Goal: Task Accomplishment & Management: Complete application form

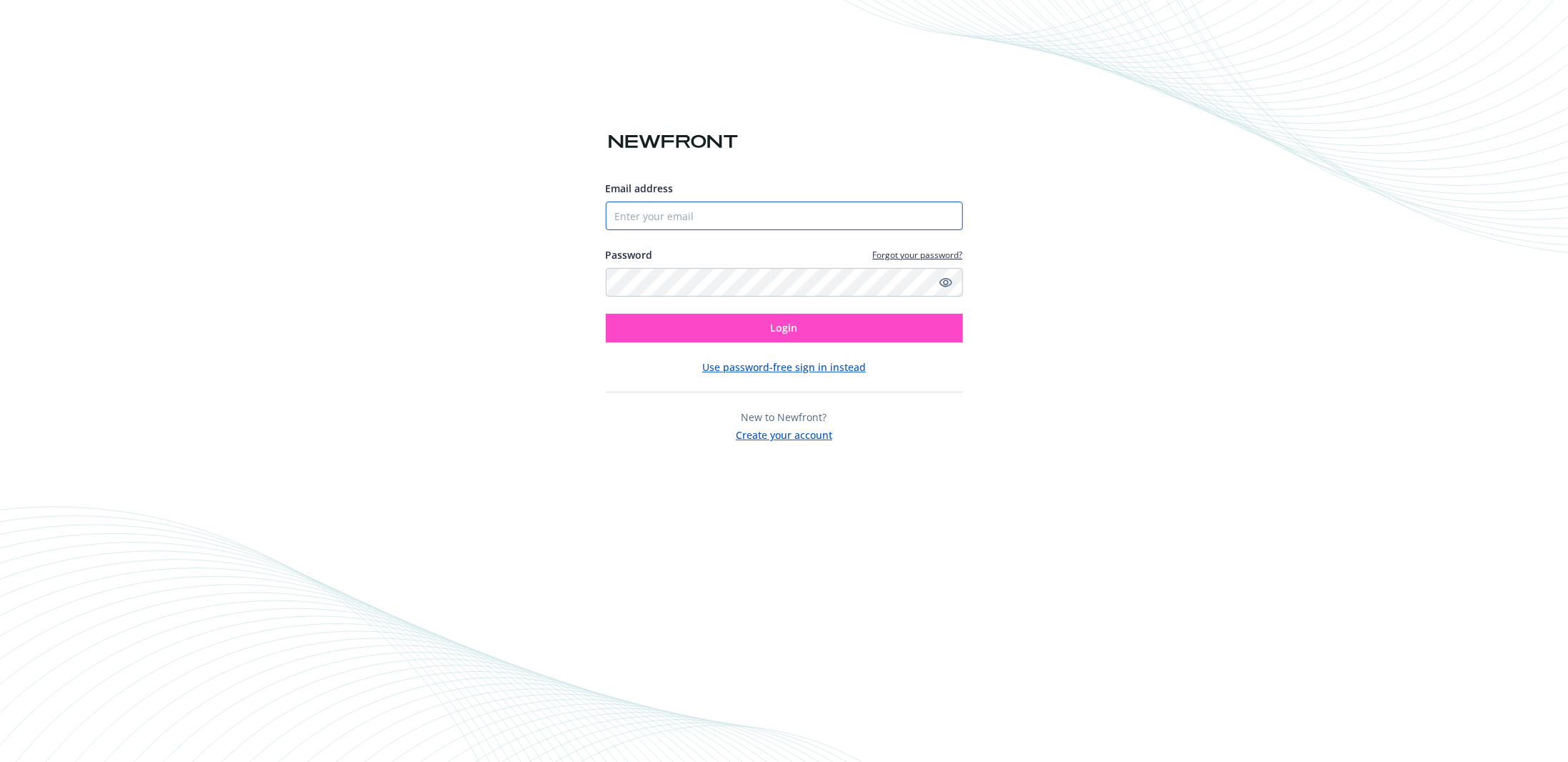
type input "[EMAIL_ADDRESS][DOMAIN_NAME]"
click at [793, 329] on span "Login" at bounding box center [784, 327] width 27 height 14
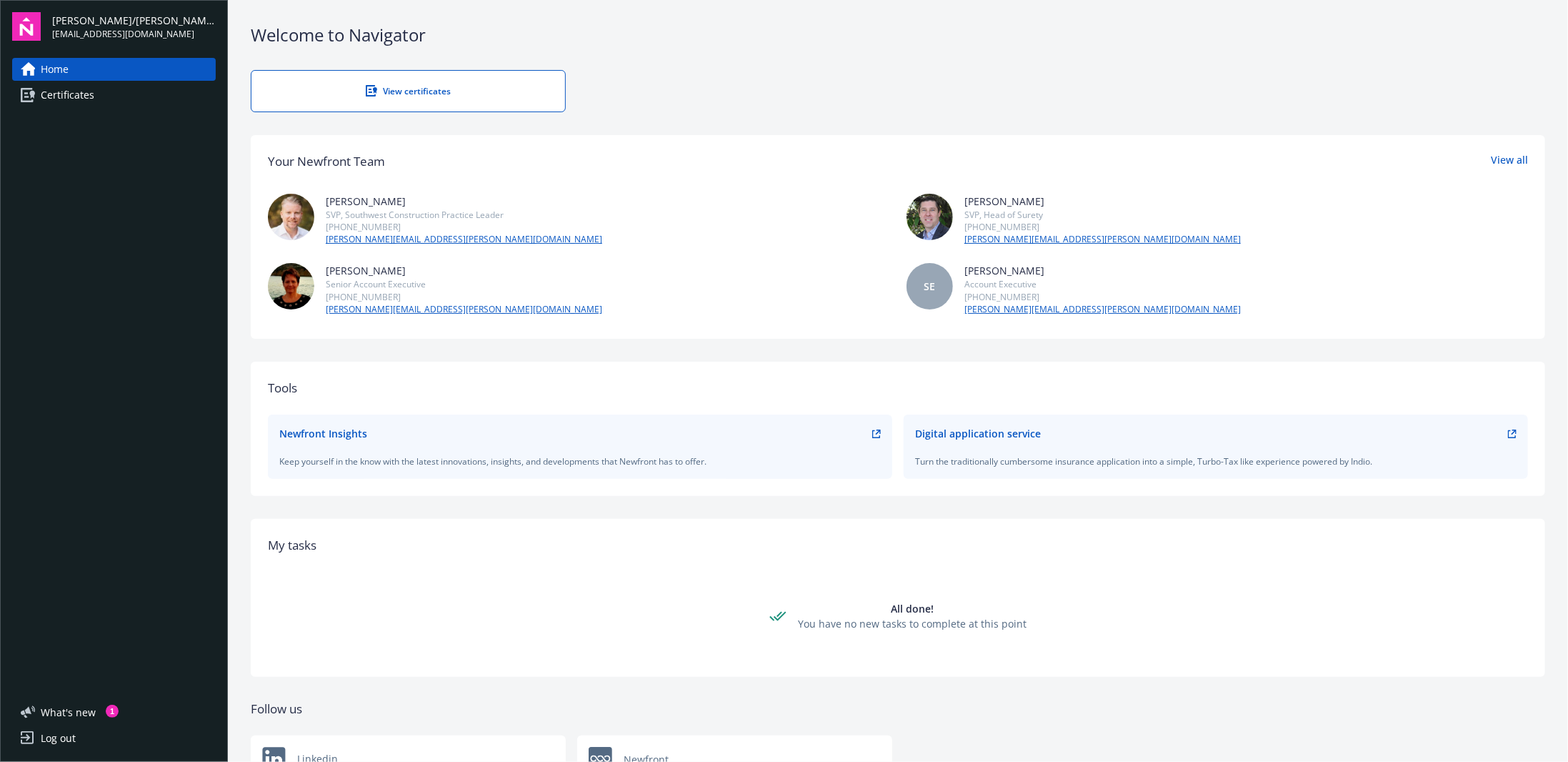
click at [53, 93] on span "Certificates" at bounding box center [67, 95] width 53 height 23
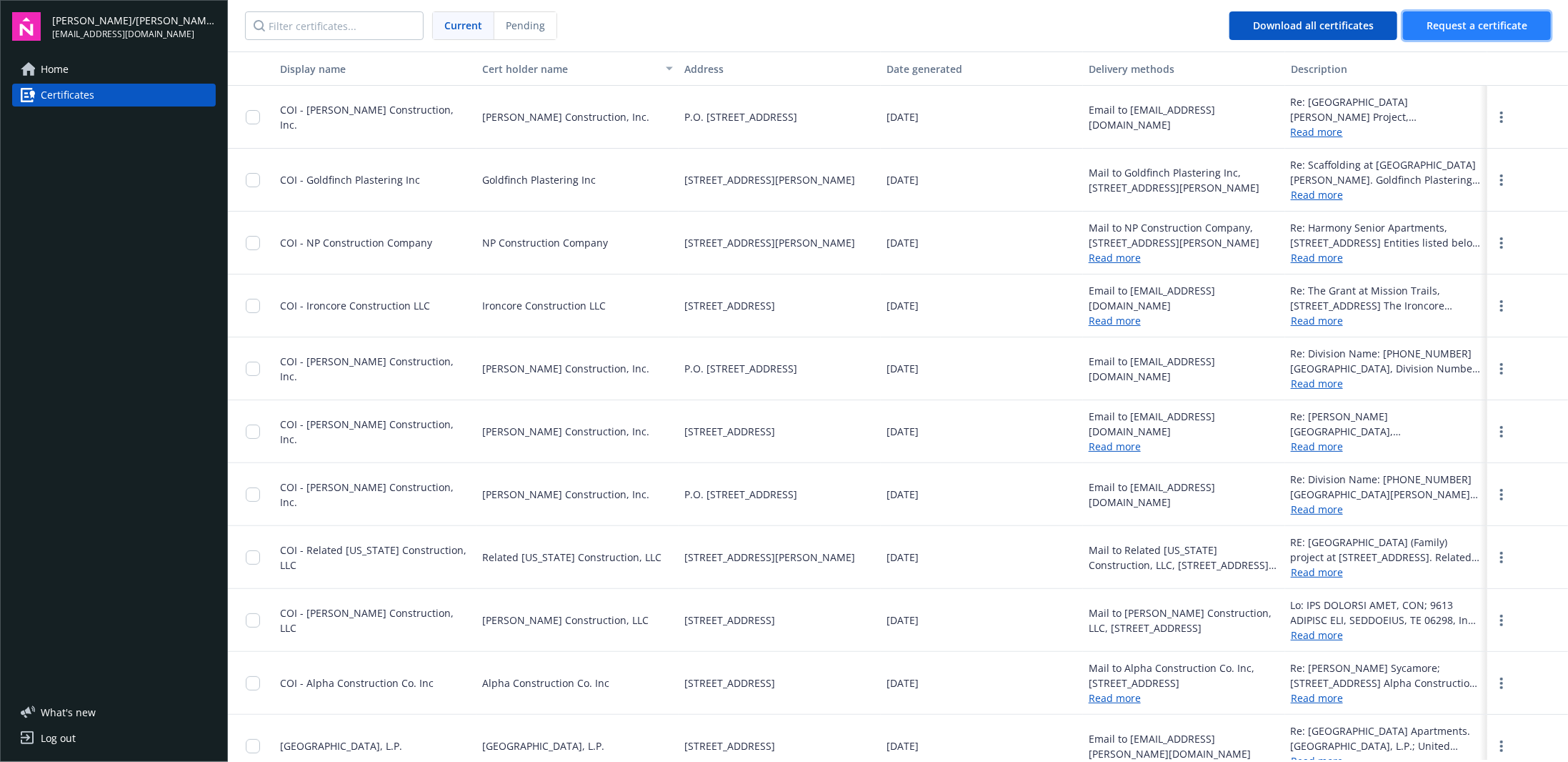
click at [1455, 26] on span "Request a certificate" at bounding box center [1477, 25] width 101 height 14
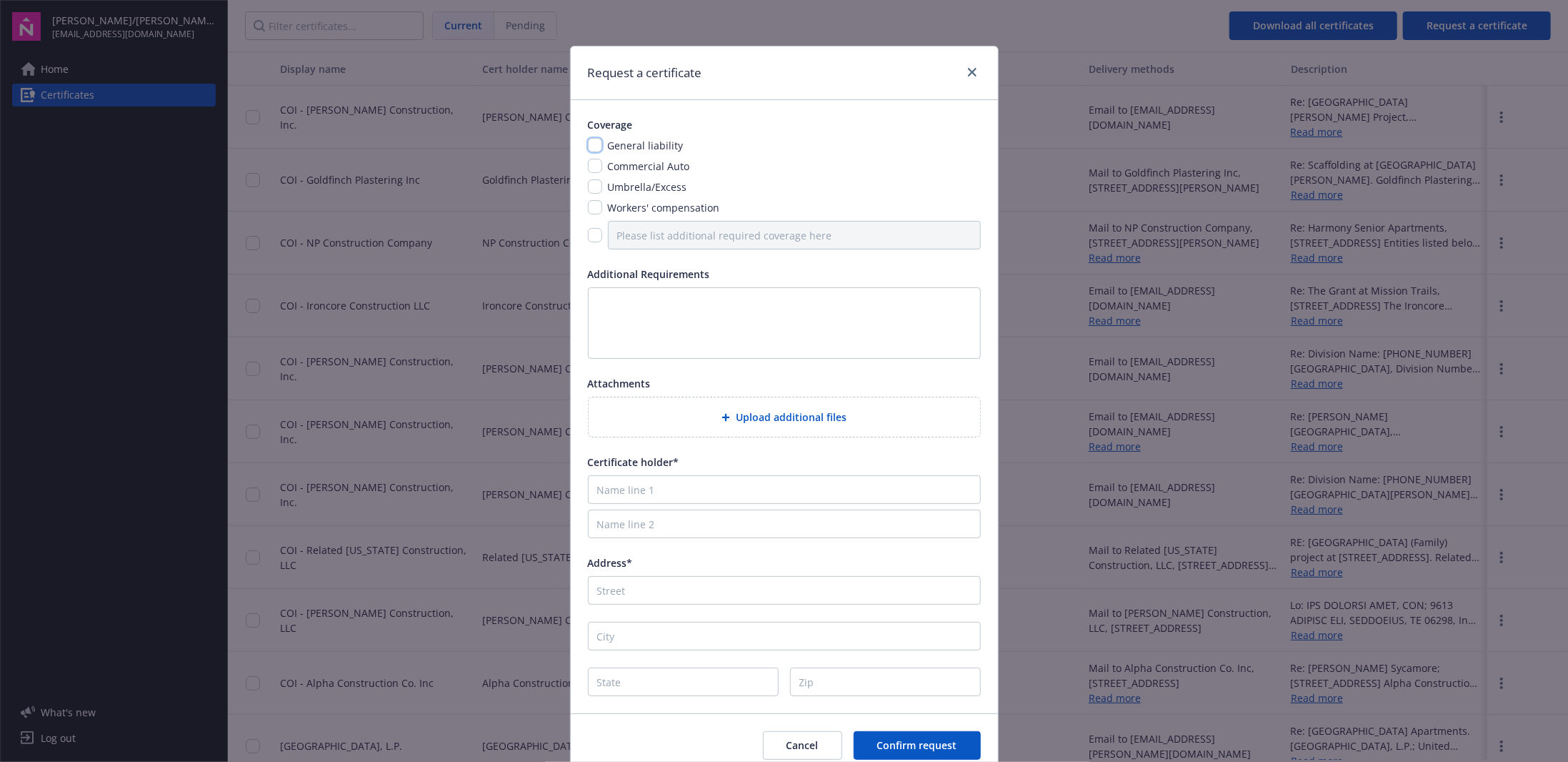
click at [591, 148] on input "checkbox" at bounding box center [595, 145] width 14 height 14
checkbox input "true"
click at [602, 167] on div "Commercial Auto" at bounding box center [647, 166] width 90 height 15
click at [591, 184] on input "checkbox" at bounding box center [595, 185] width 14 height 14
checkbox input "true"
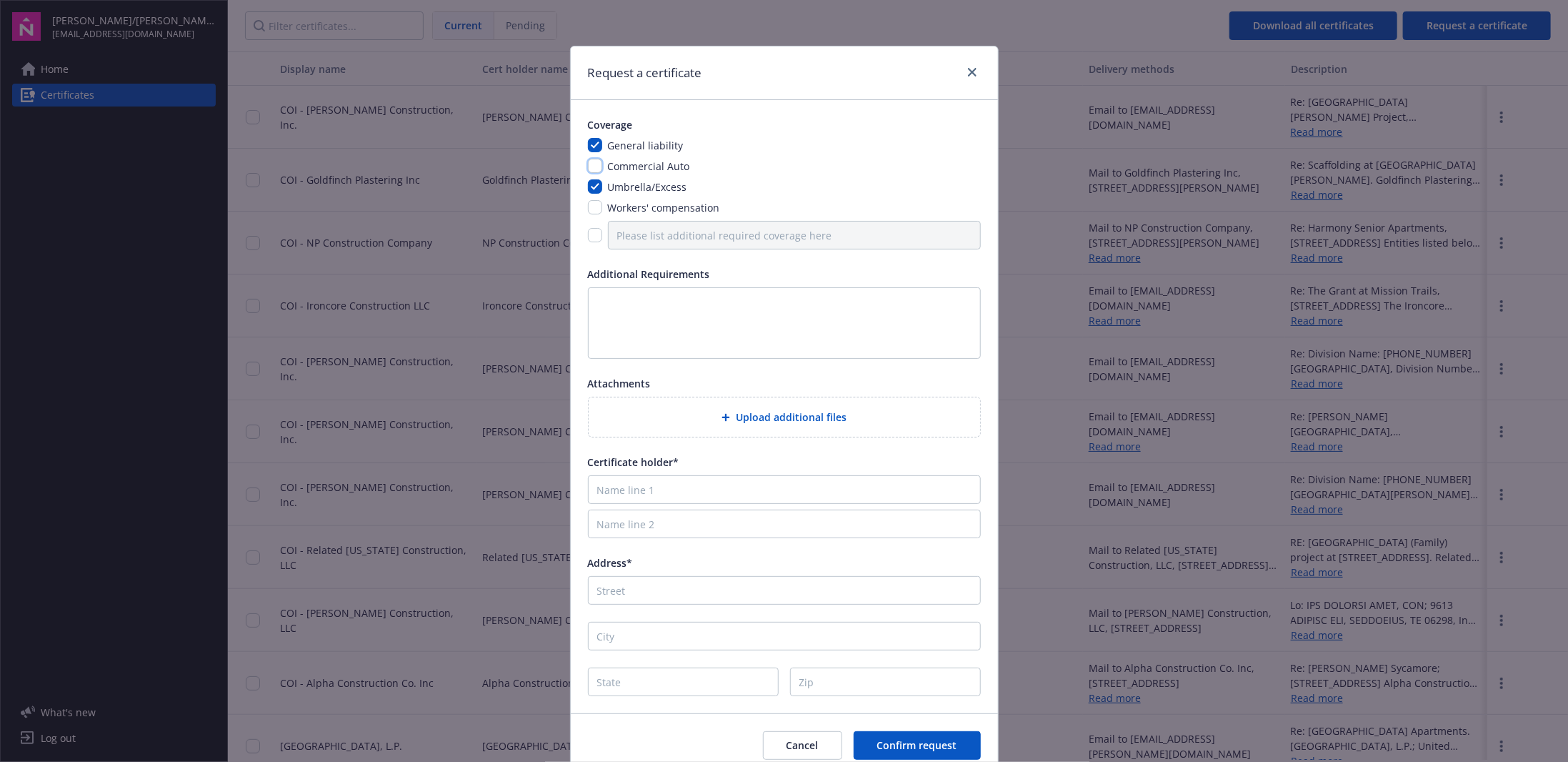
click at [590, 164] on input "checkbox" at bounding box center [595, 165] width 14 height 14
checkbox input "true"
click at [589, 207] on input "checkbox" at bounding box center [595, 207] width 14 height 14
checkbox input "true"
click at [588, 237] on input "checkbox" at bounding box center [595, 234] width 14 height 14
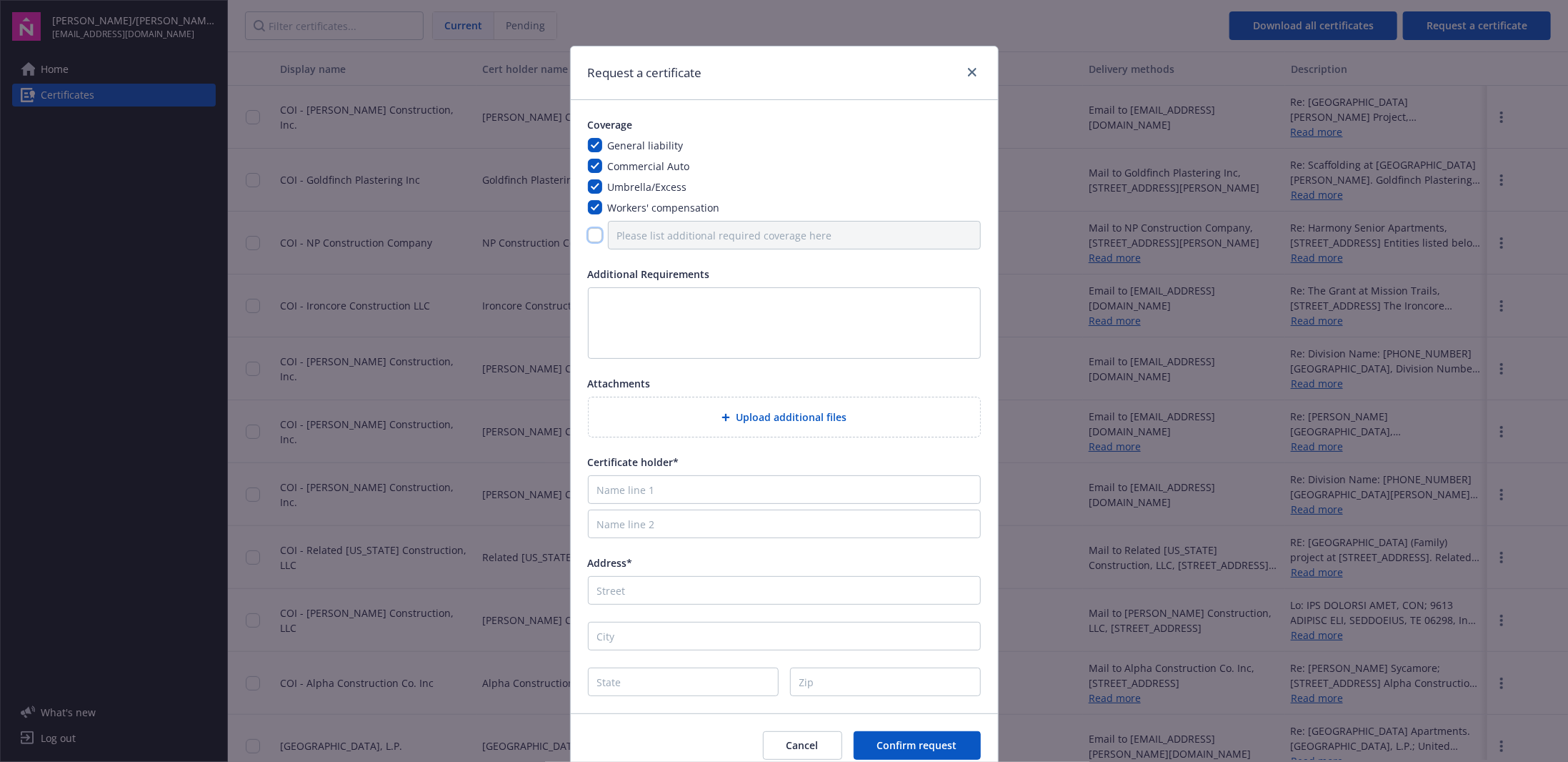
checkbox input "true"
click at [683, 236] on input "Please list additional required coverage here" at bounding box center [794, 234] width 373 height 29
type input "See Attached"
type textarea "See Attached"
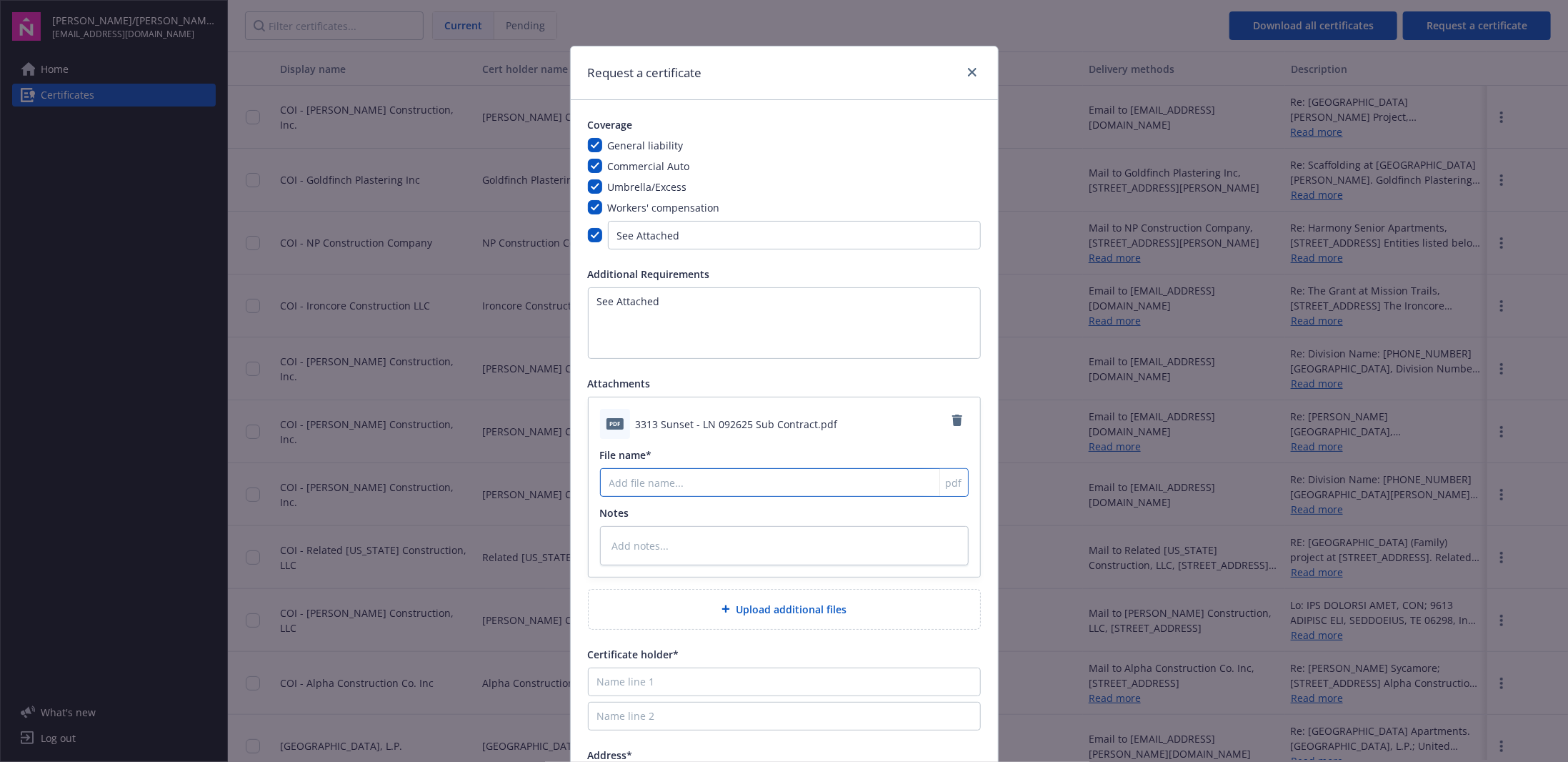
click at [708, 481] on input "File name*" at bounding box center [785, 482] width 369 height 29
type textarea "x"
type input "3"
type textarea "x"
type input "33"
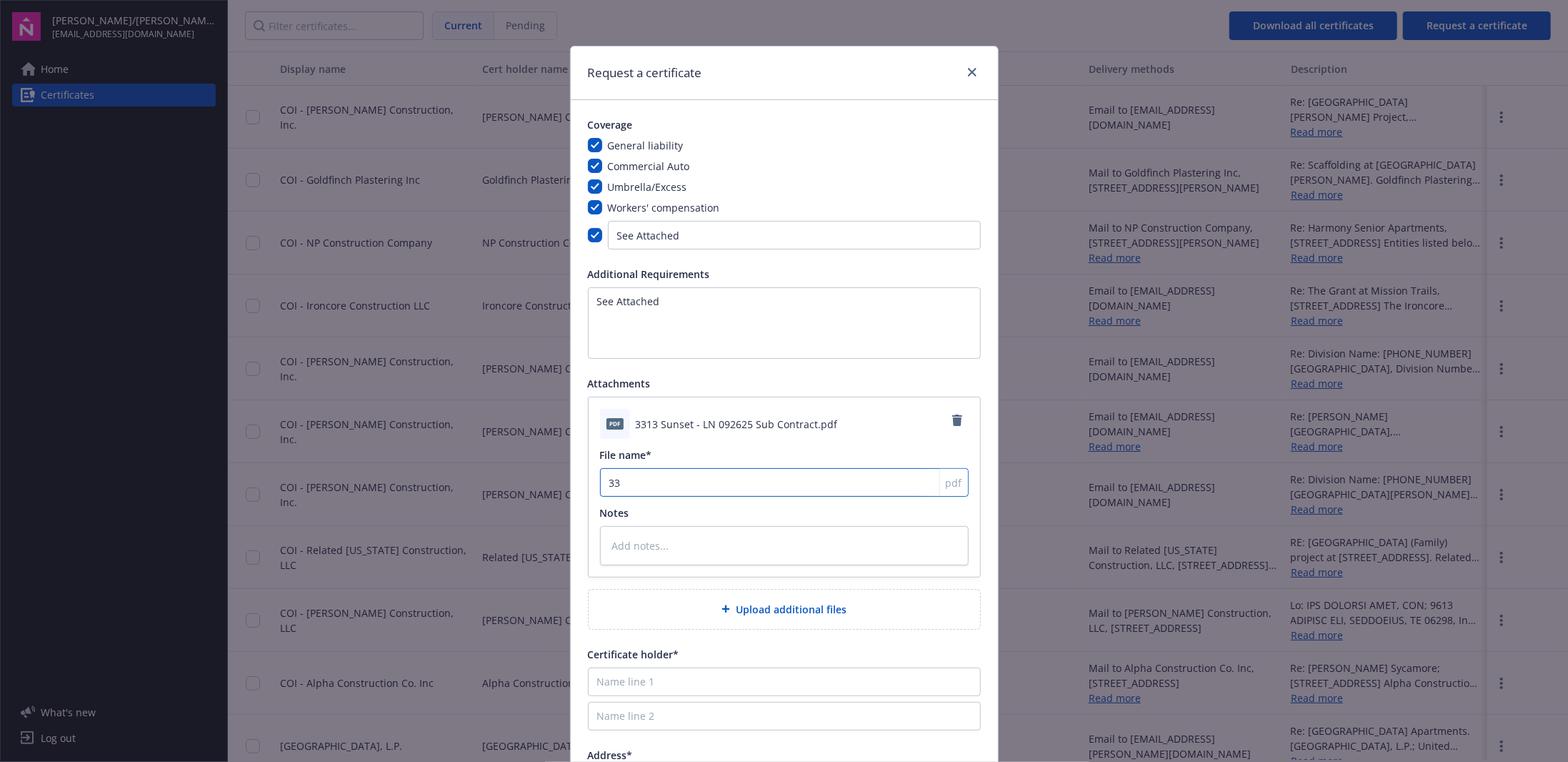
type textarea "x"
type input "331"
type textarea "x"
type input "3313"
type textarea "x"
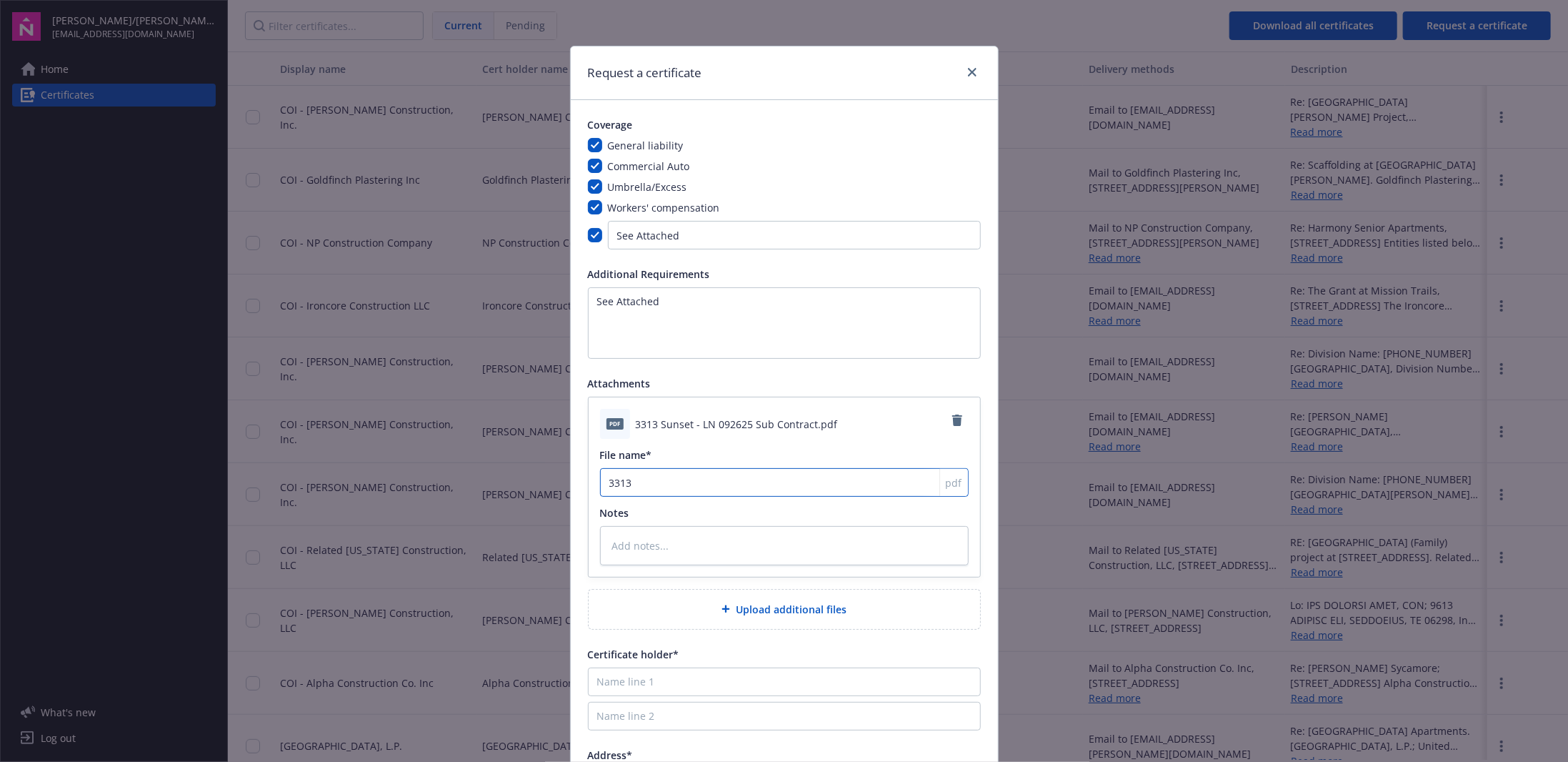
type input "3313 S"
type textarea "x"
type input "3313 Sy"
type textarea "x"
type input "3313 Syb"
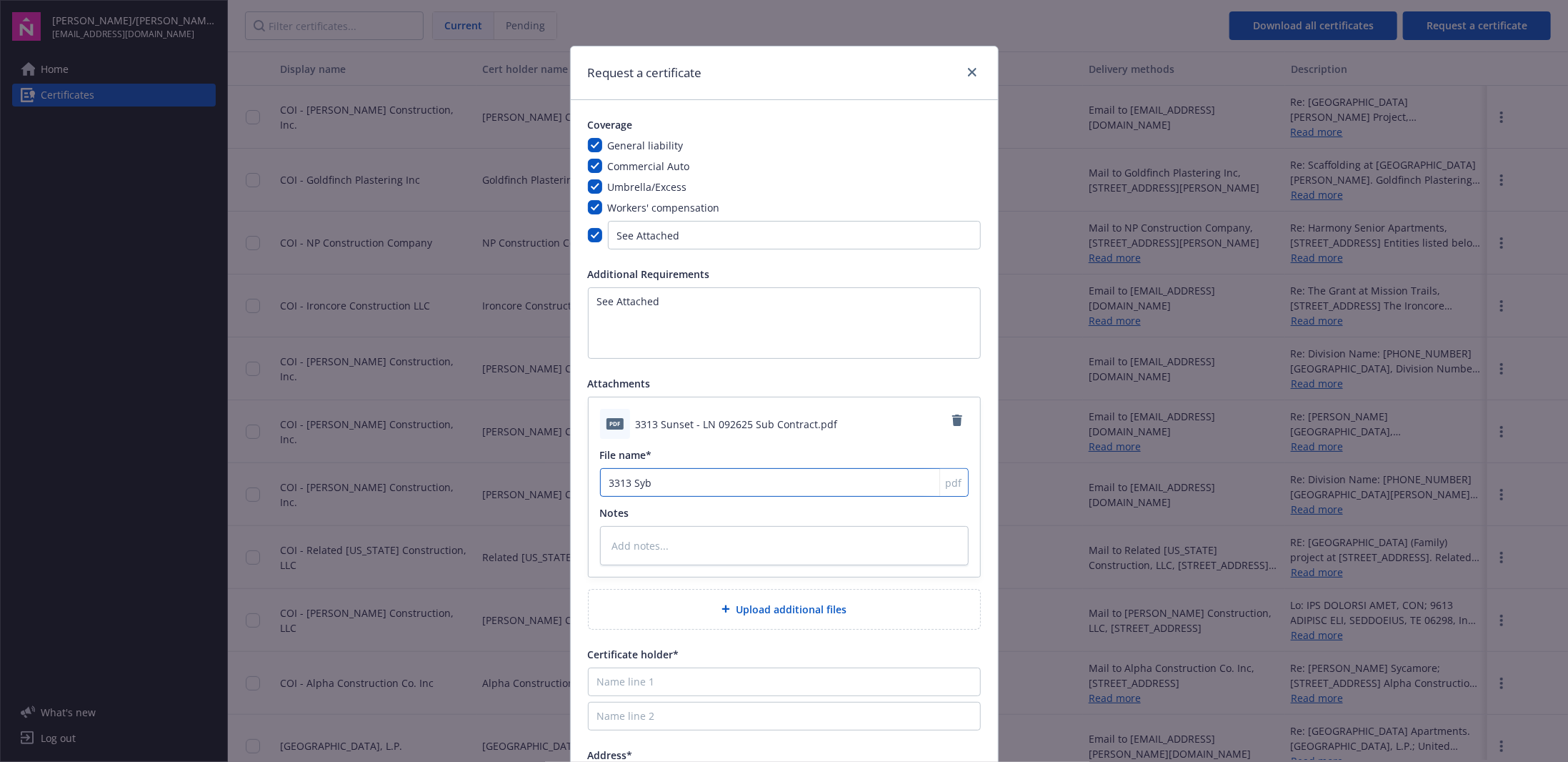
type textarea "x"
type input "3313 Sybs"
type textarea "x"
type input "3313 Sybse"
type textarea "x"
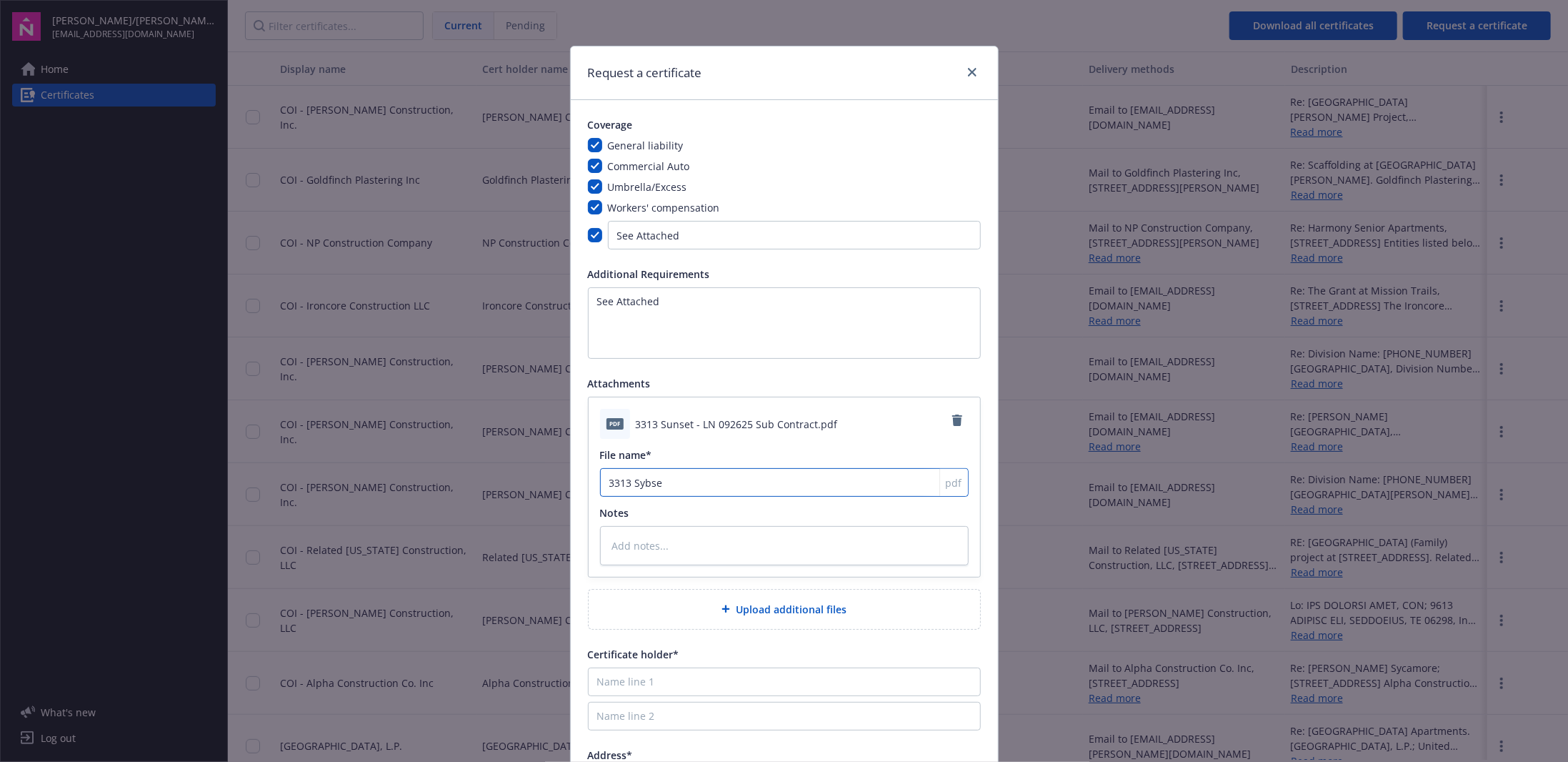
type input "3313 Sybset"
type textarea "x"
type input "3313 Sybse"
type textarea "x"
type input "3313 Sybs"
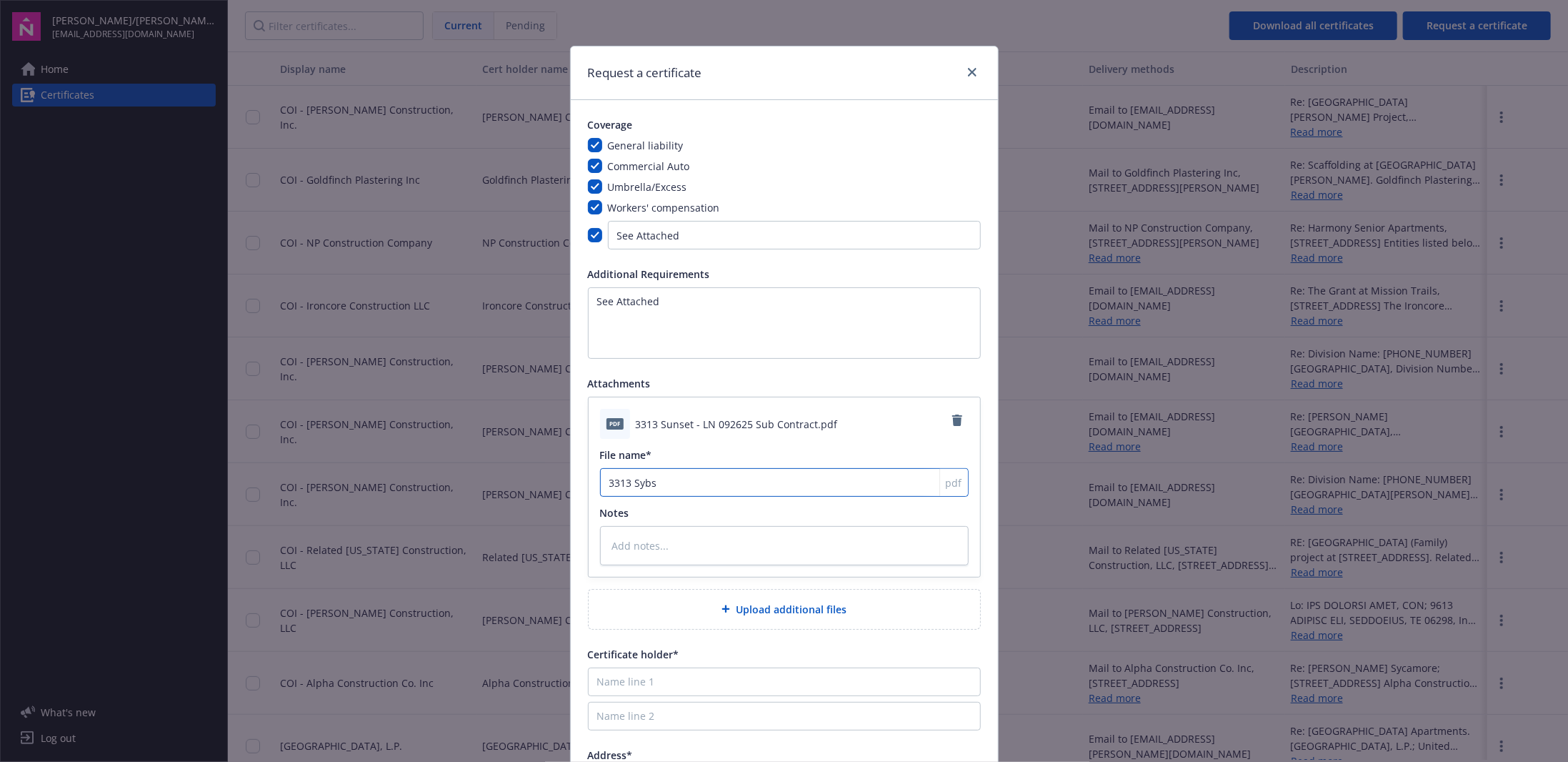
type textarea "x"
type input "3313 Syb"
type textarea "x"
type input "3313 Sy"
type textarea "x"
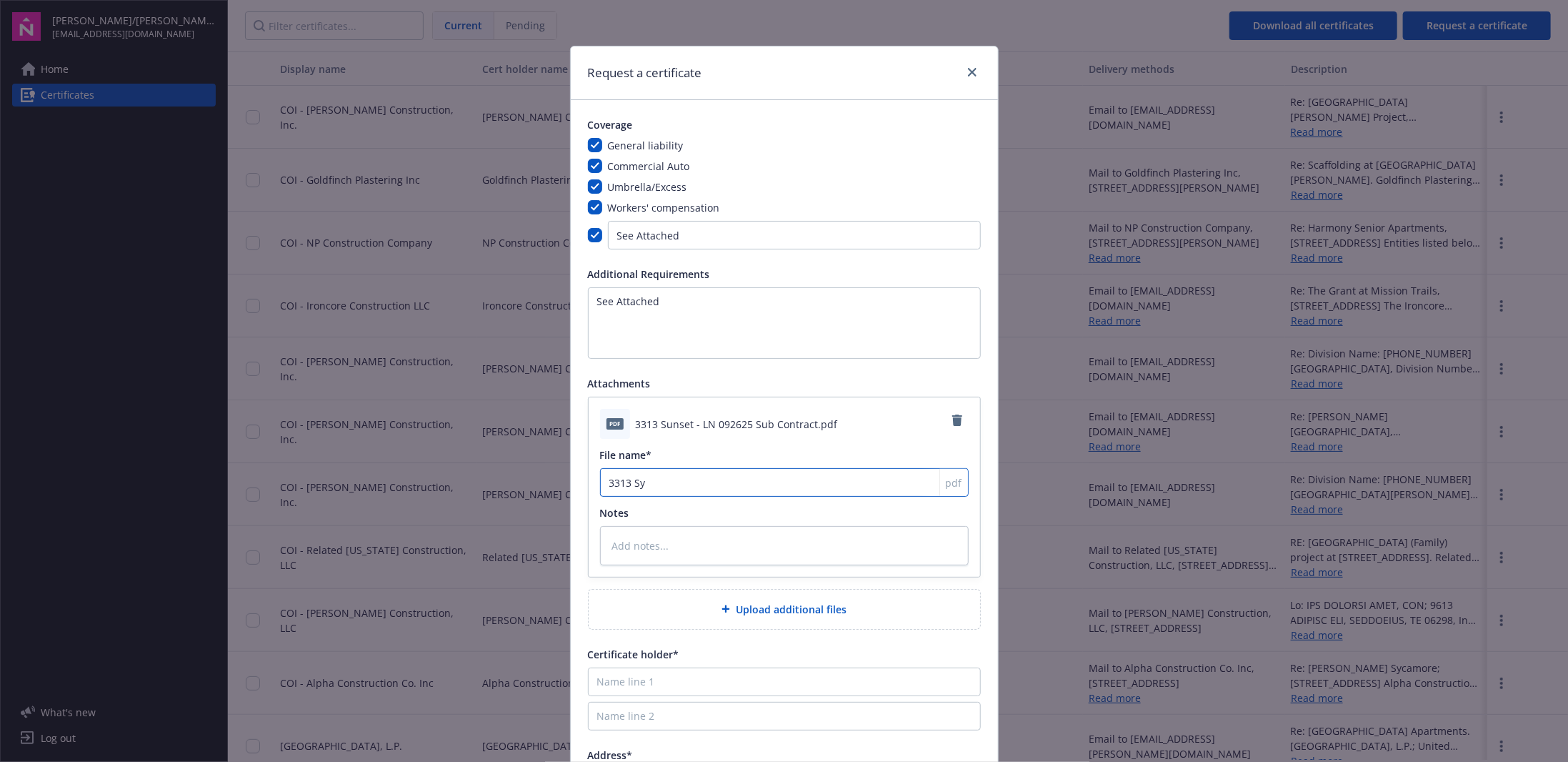
type input "3313 S"
type textarea "x"
type input "3313 Su"
type textarea "x"
type input "3313 Sun"
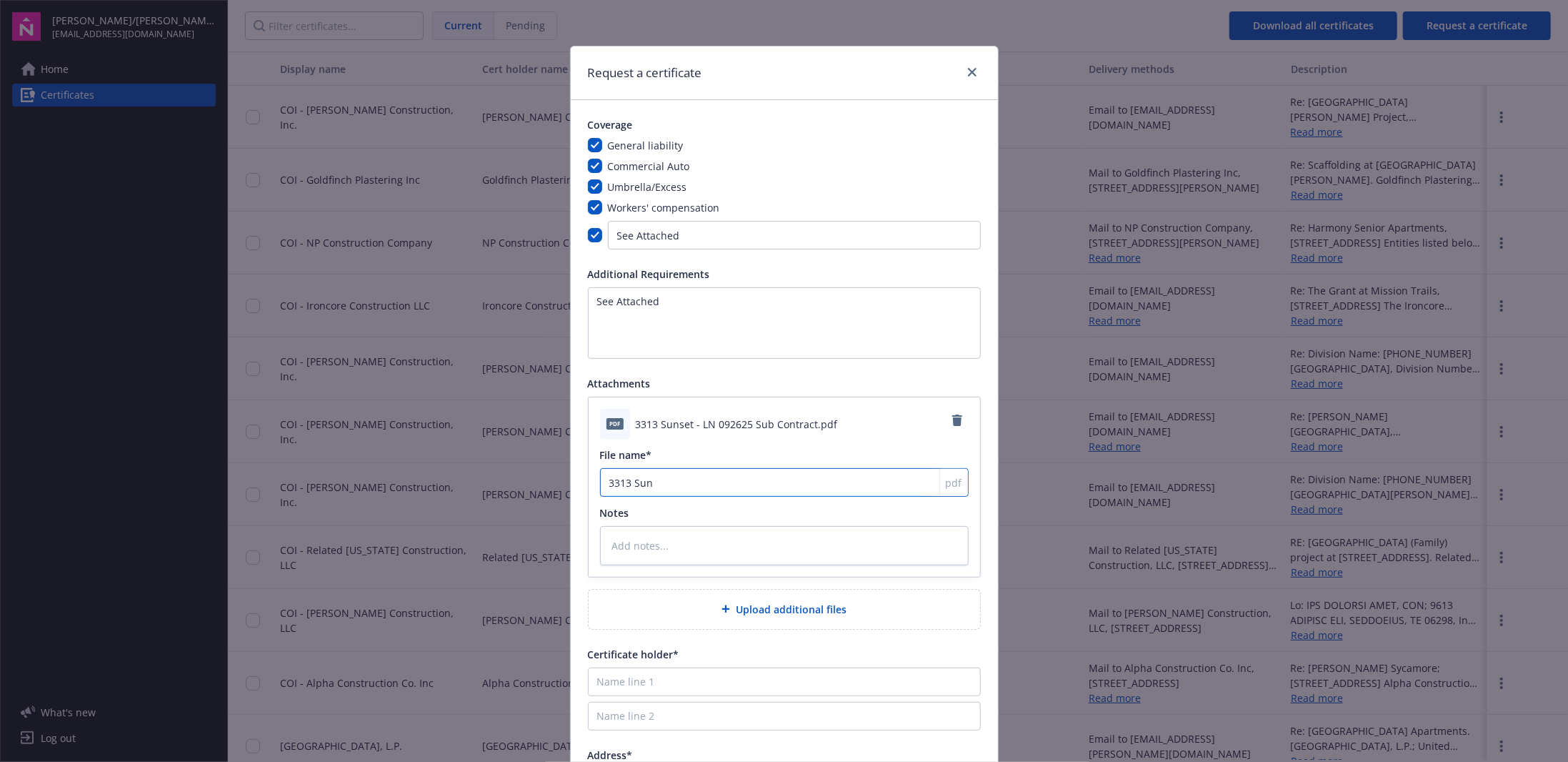
type textarea "x"
type input "3313 Suns"
type textarea "x"
type input "3313 Sunse"
type textarea "x"
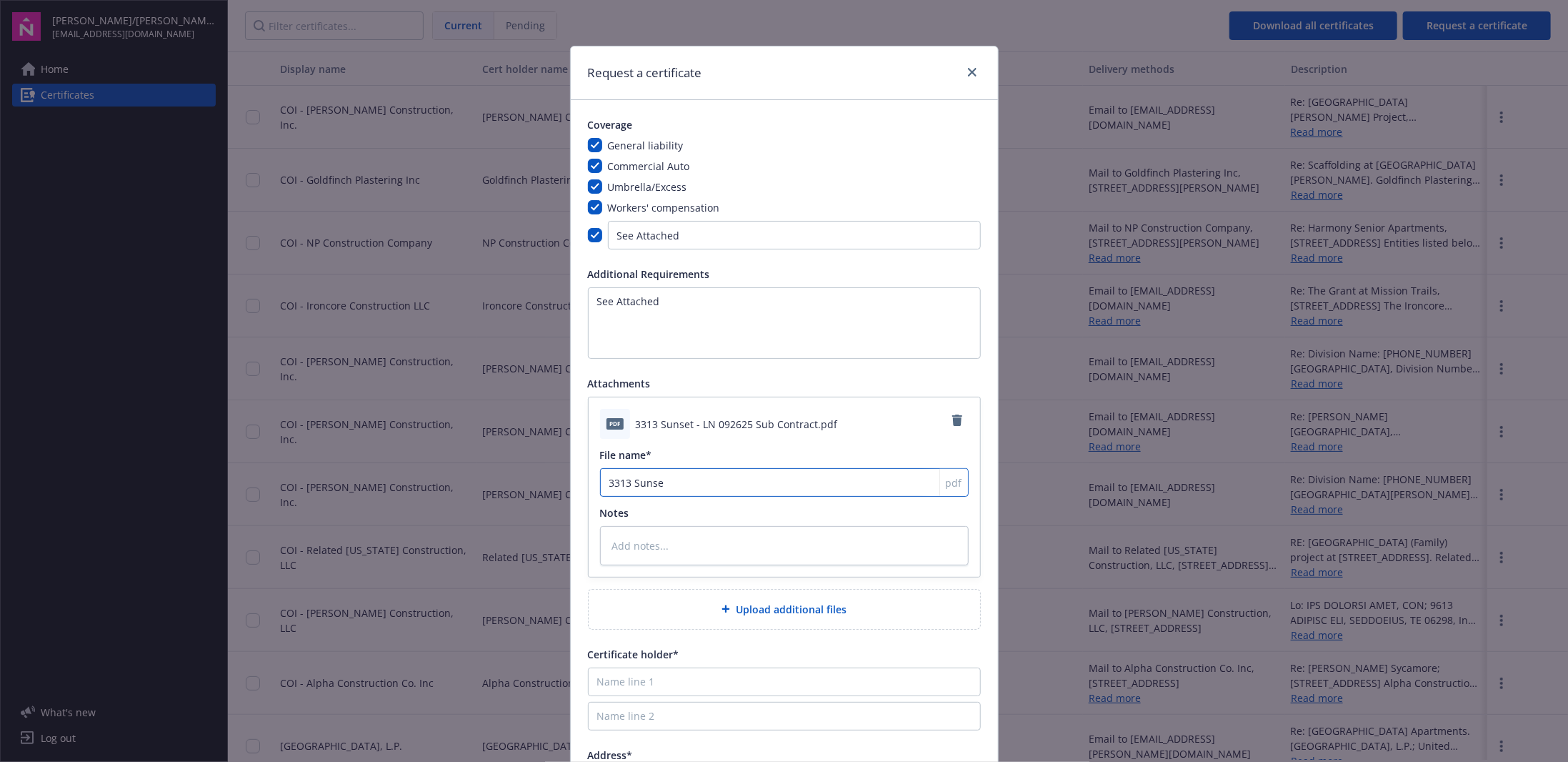
type input "3313 Sunset"
type textarea "x"
type input "3313 Sunset"
type textarea "x"
type input "3313 Sunset -"
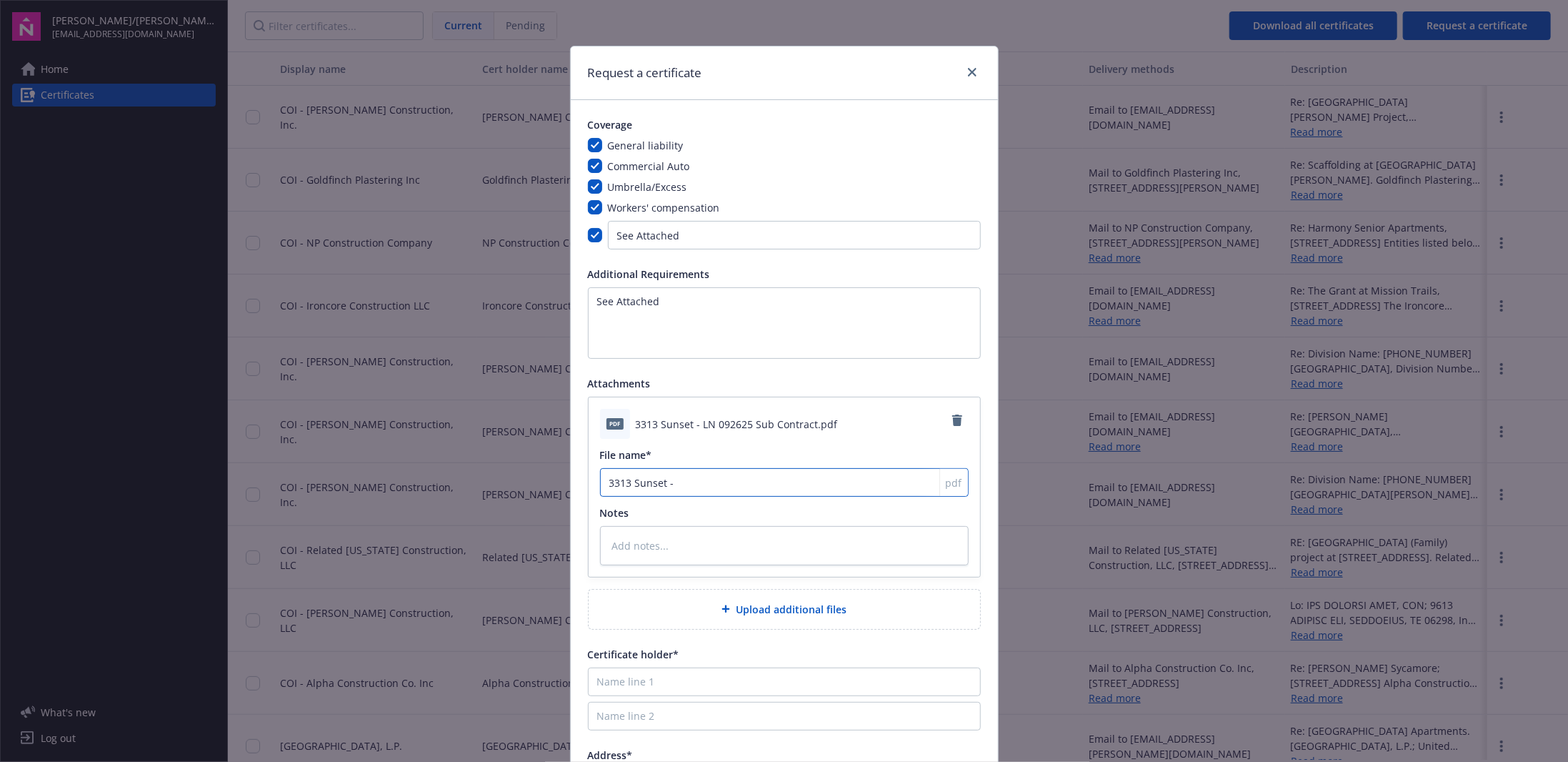
type textarea "x"
type input "3313 Sunset -"
type textarea "x"
type input "3313 Sunset - L"
type textarea "x"
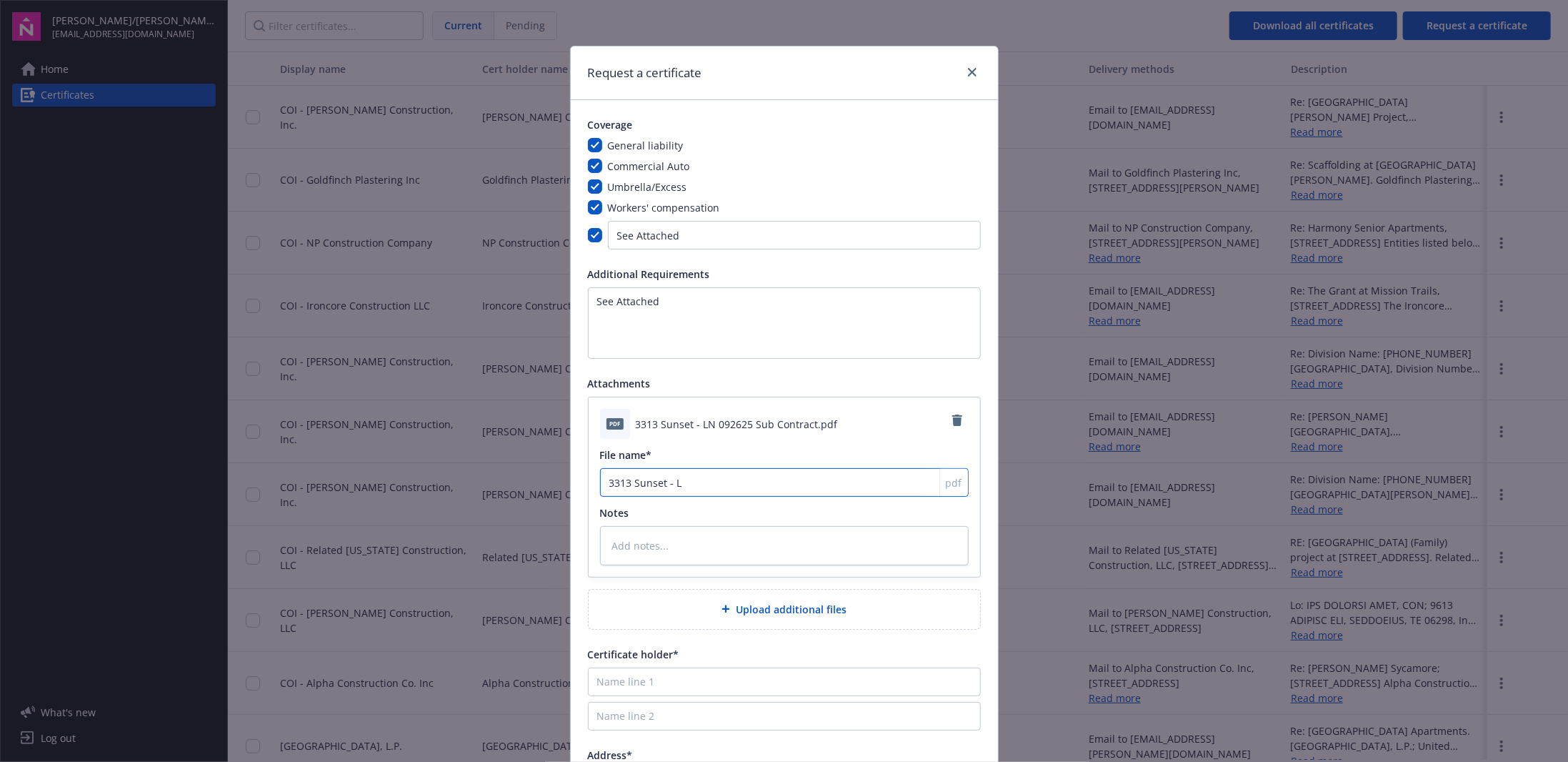
type input "3313 Sunset - LN"
type textarea "x"
type input "3313 Sunset - LN"
type textarea "x"
type input "3313 Sunset - LN 0"
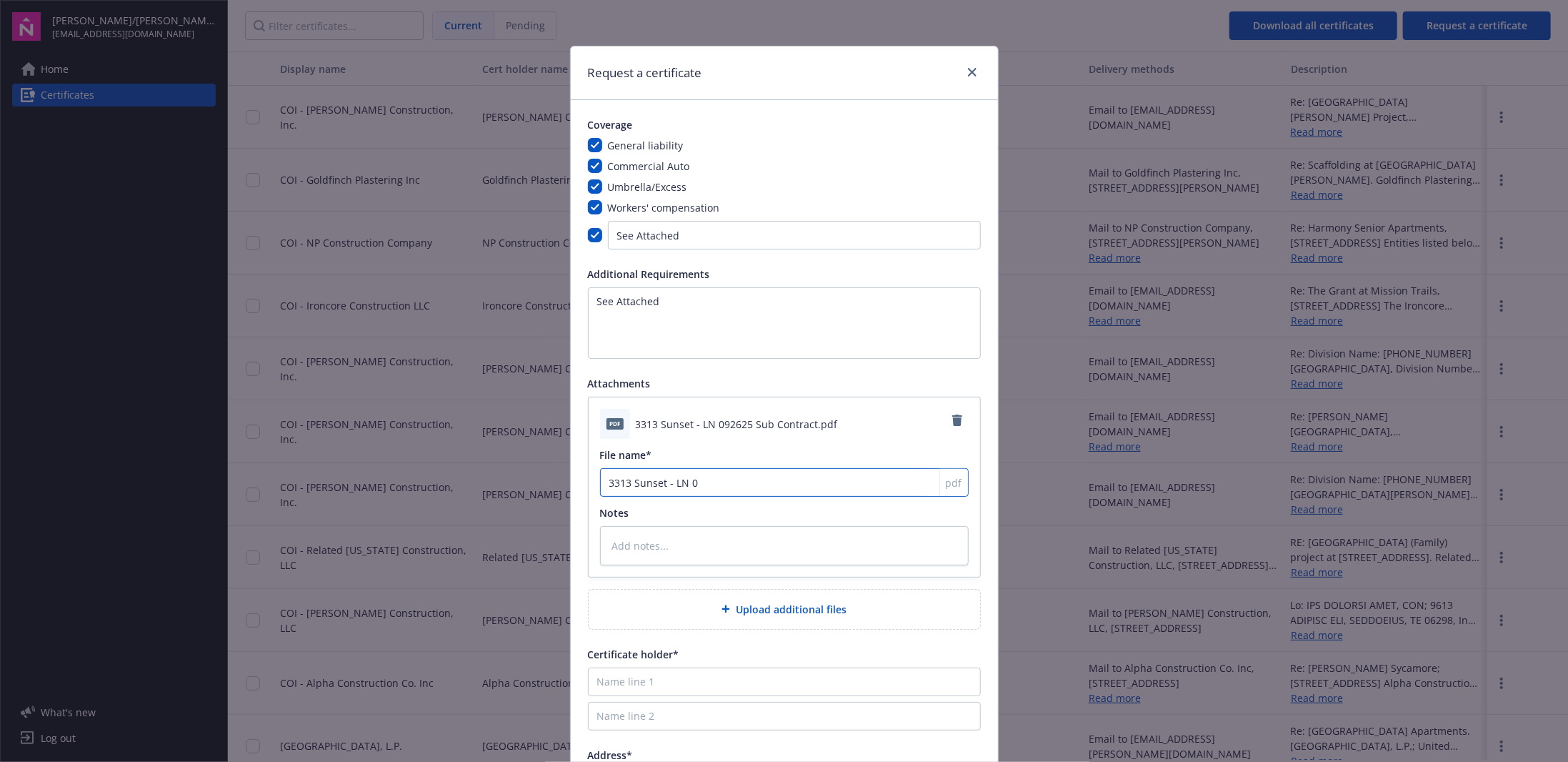
type textarea "x"
type input "3313 Sunset - LN 09"
type textarea "x"
type input "3313 Sunset - LN 092"
type textarea "x"
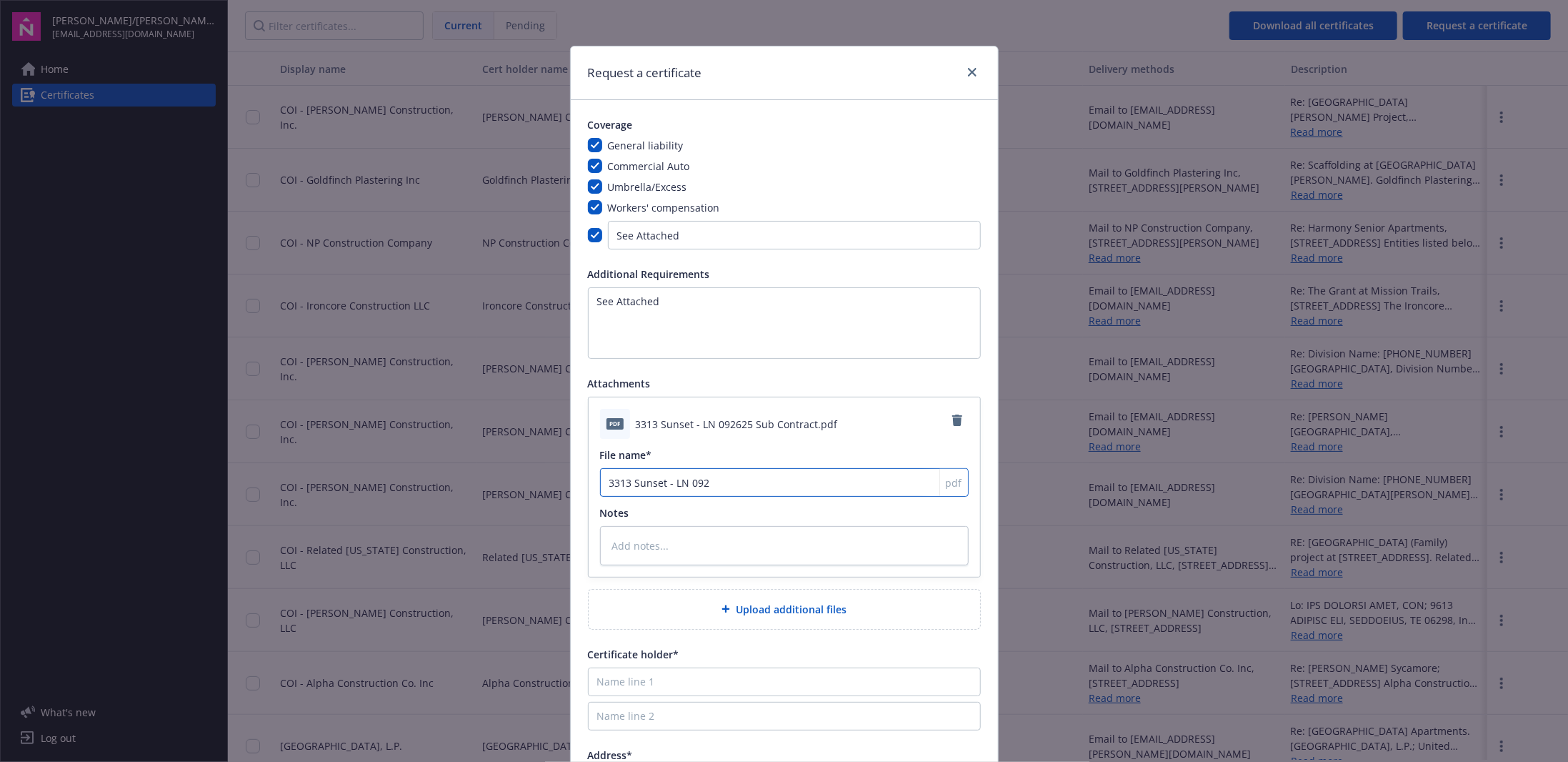
type input "3313 Sunset - LN 0926"
type textarea "x"
type input "3313 Sunset - LN 09262"
type textarea "x"
type input "3313 Sunset - LN 092625"
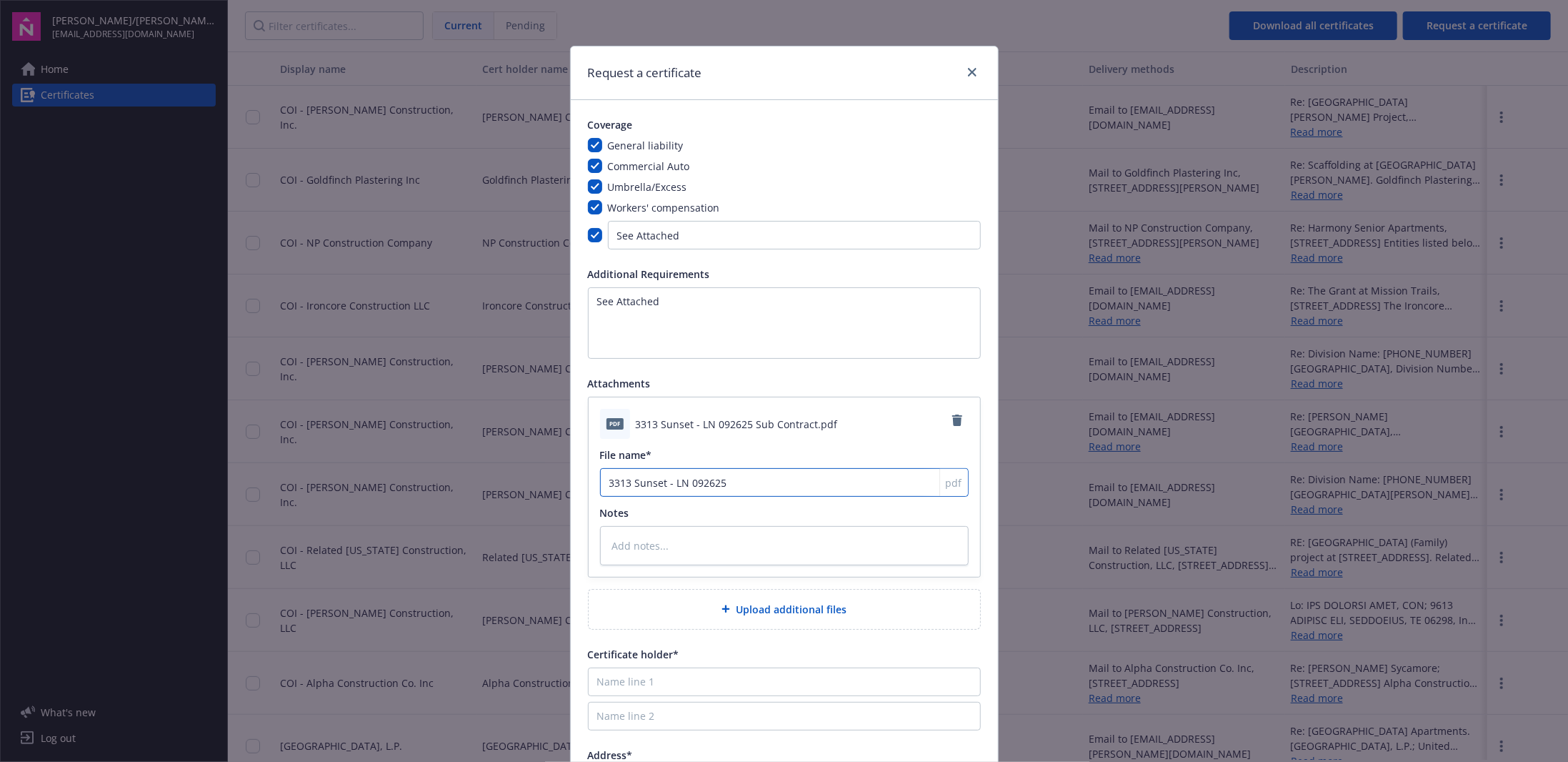
type textarea "x"
type input "3313 Sunset - LN 092625"
type textarea "x"
type input "3313 Sunset - LN 092625 S"
type textarea "x"
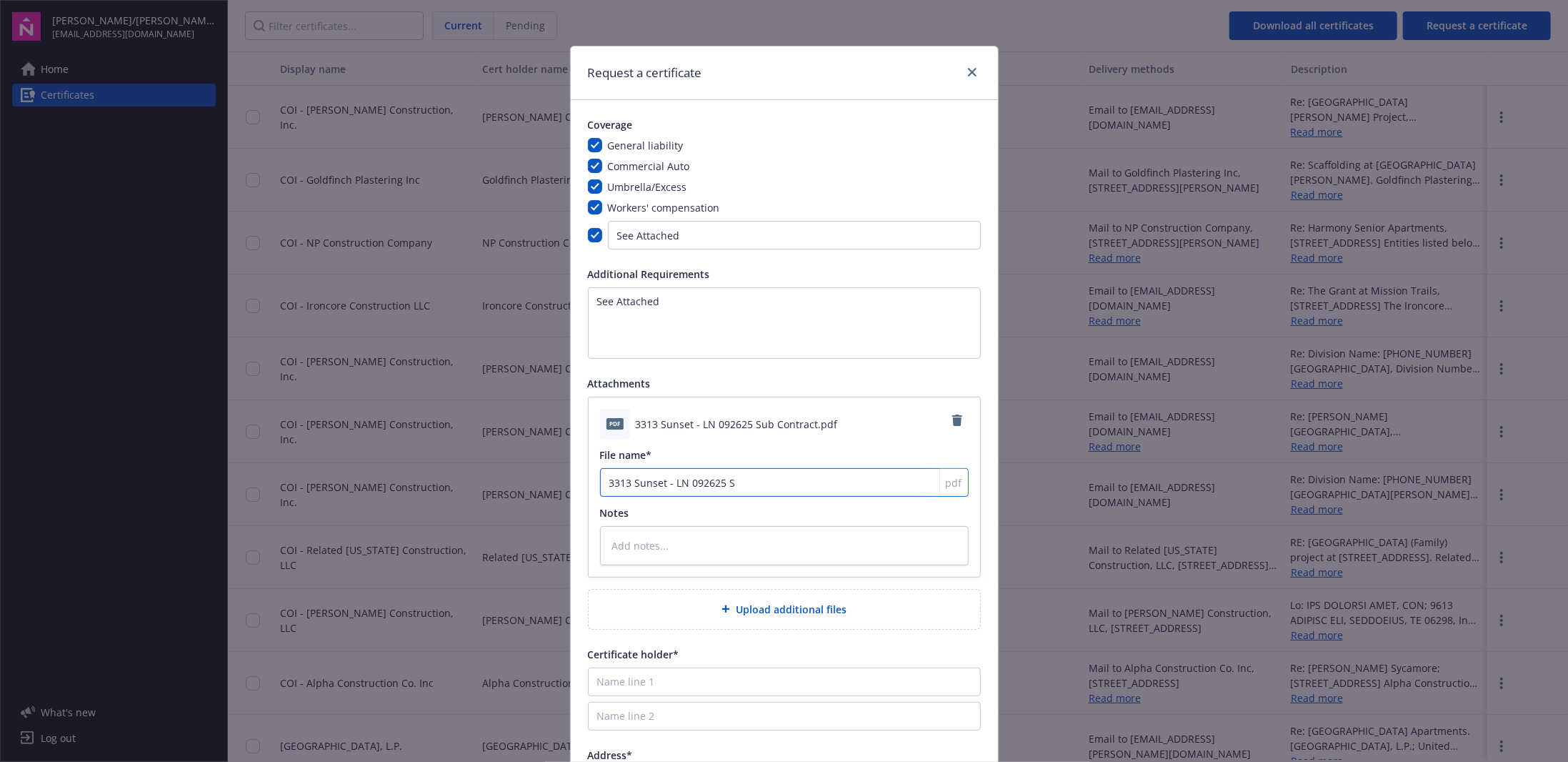
type input "3313 Sunset - LN 092625 Su"
type textarea "x"
type input "3313 Sunset - LN 092625 Sub"
type textarea "x"
type input "3313 Sunset - LN 092625 Sub"
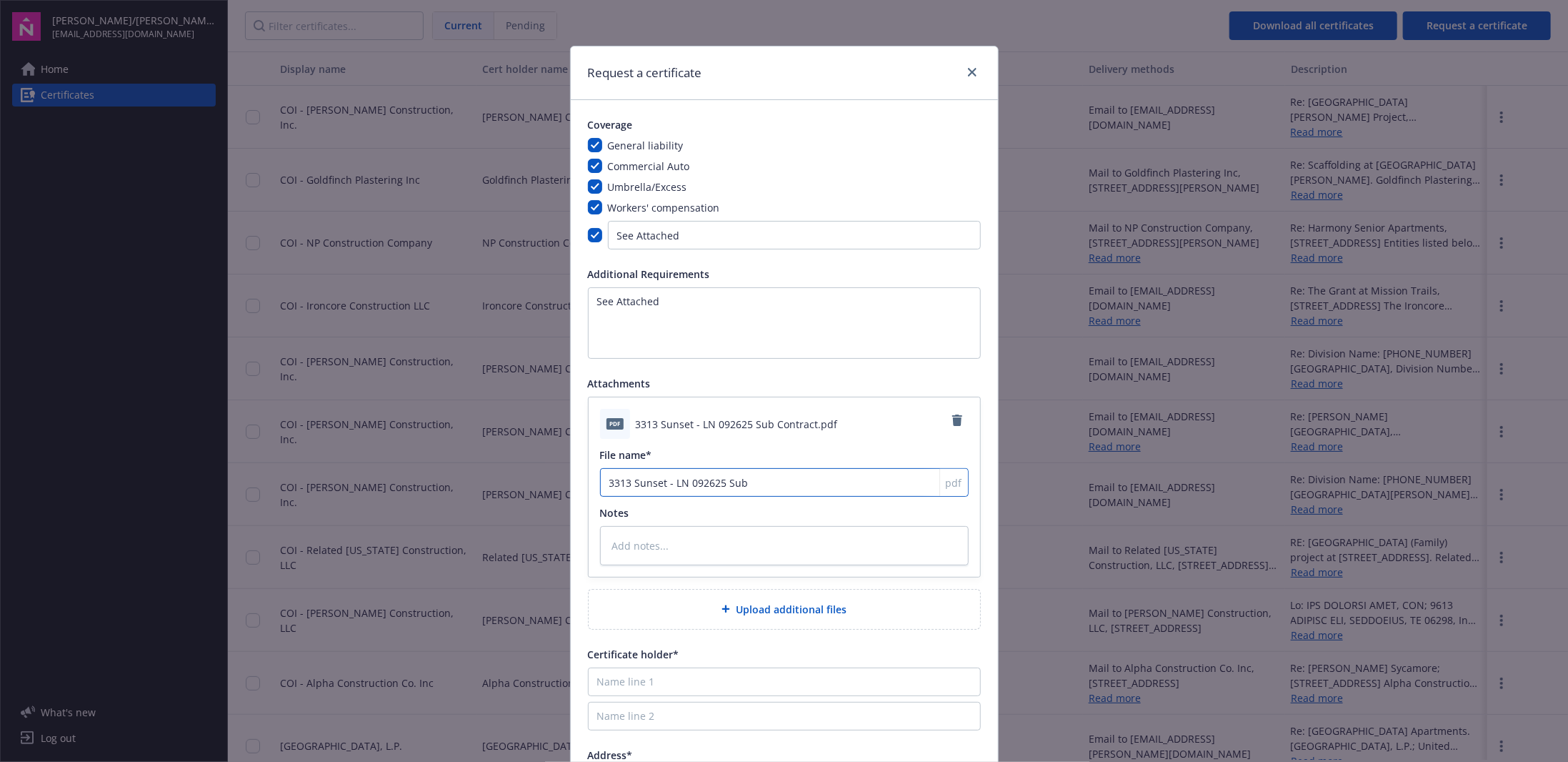
type textarea "x"
type input "3313 Sunset - LN 092625 Sub CO"
type textarea "x"
type input "3313 Sunset - LN 092625 Sub COn"
type textarea "x"
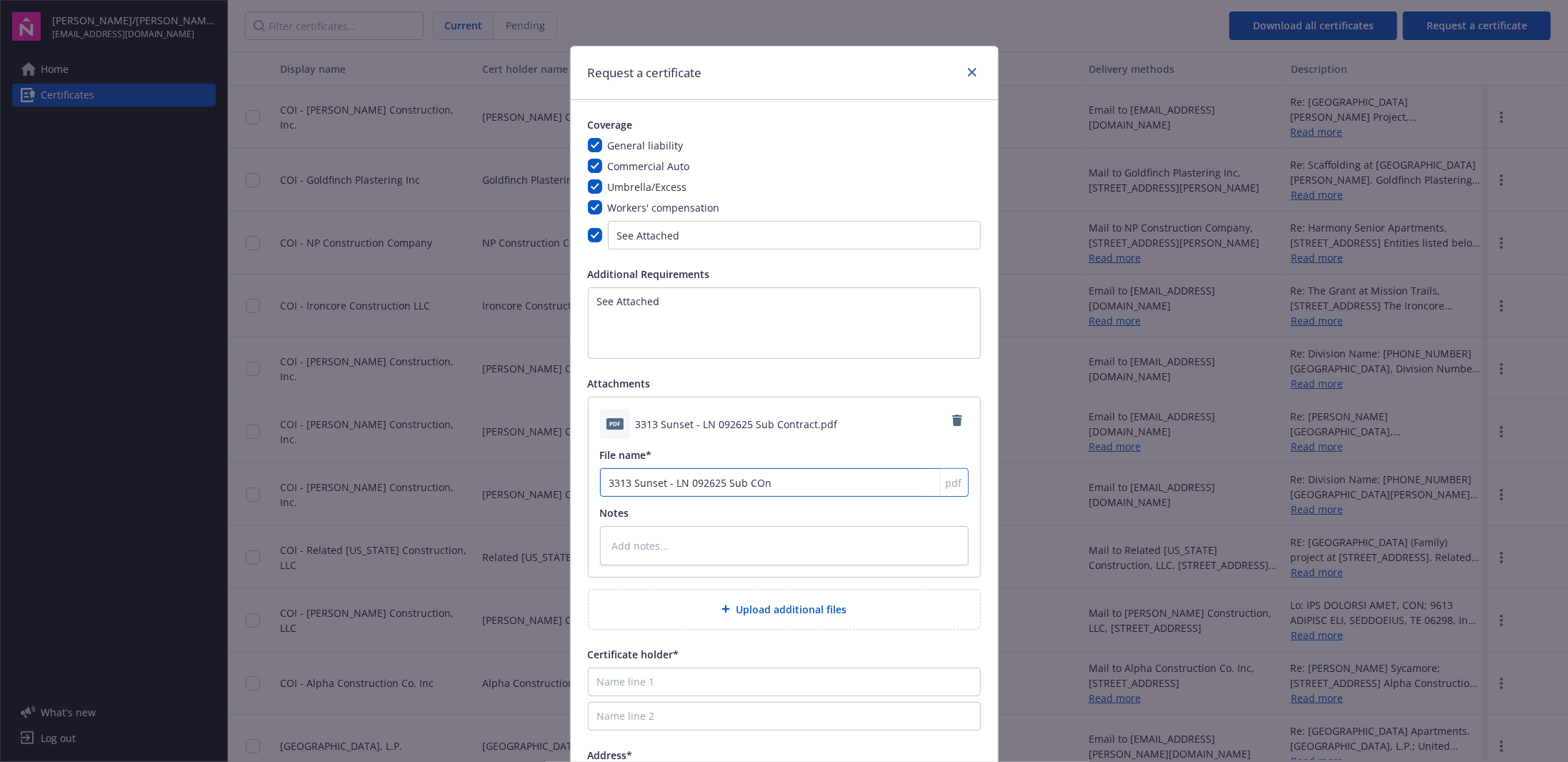
type input "3313 Sunset - LN 092625 Sub COnt"
type textarea "x"
type input "3313 Sunset - LN 092625 Sub COn"
type textarea "x"
type input "3313 Sunset - LN 092625 Sub CO"
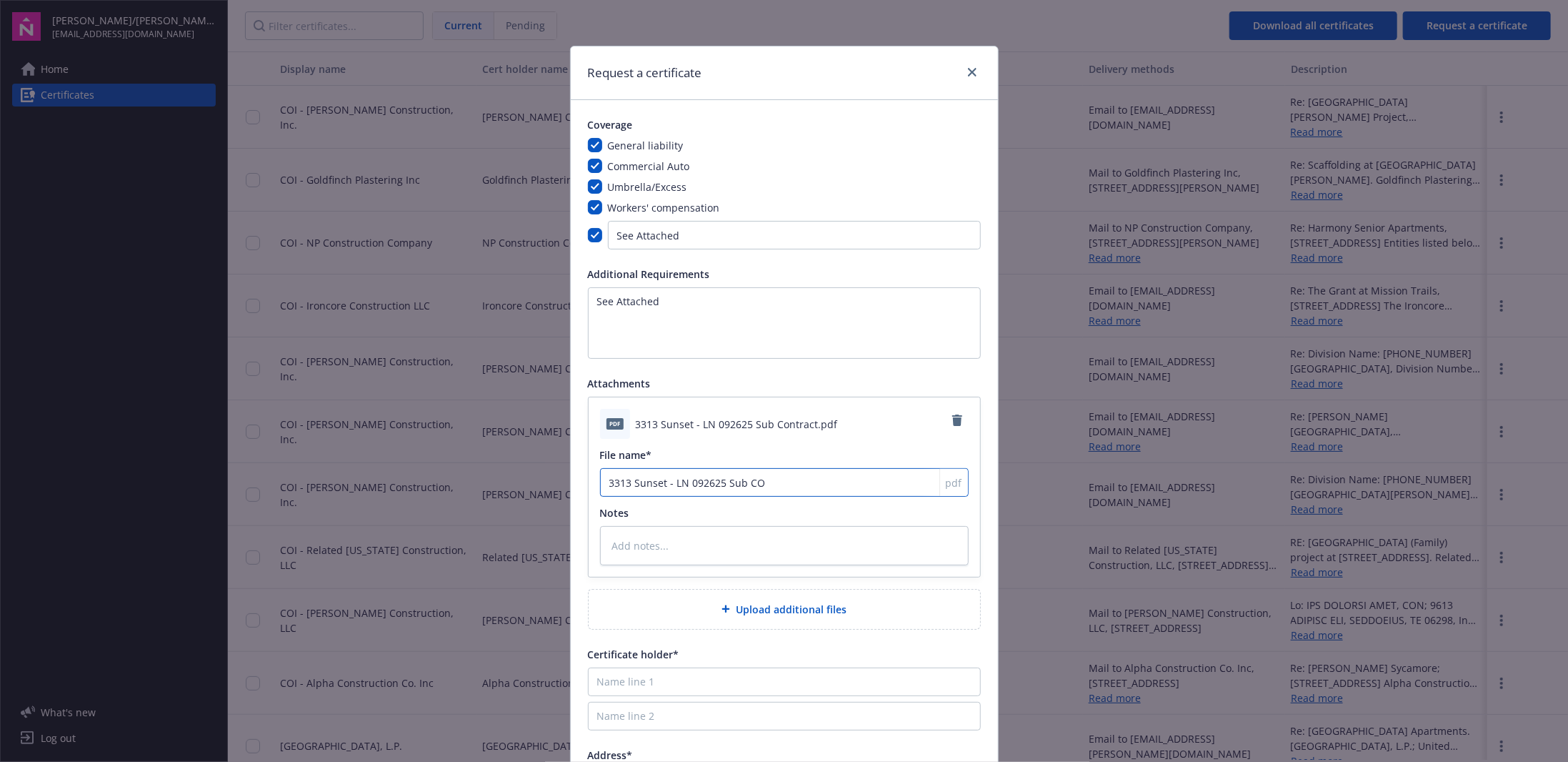
type textarea "x"
type input "3313 Sunset - LN 092625 Sub C"
type textarea "x"
type input "3313 Sunset - LN 092625 Sub Co"
type textarea "x"
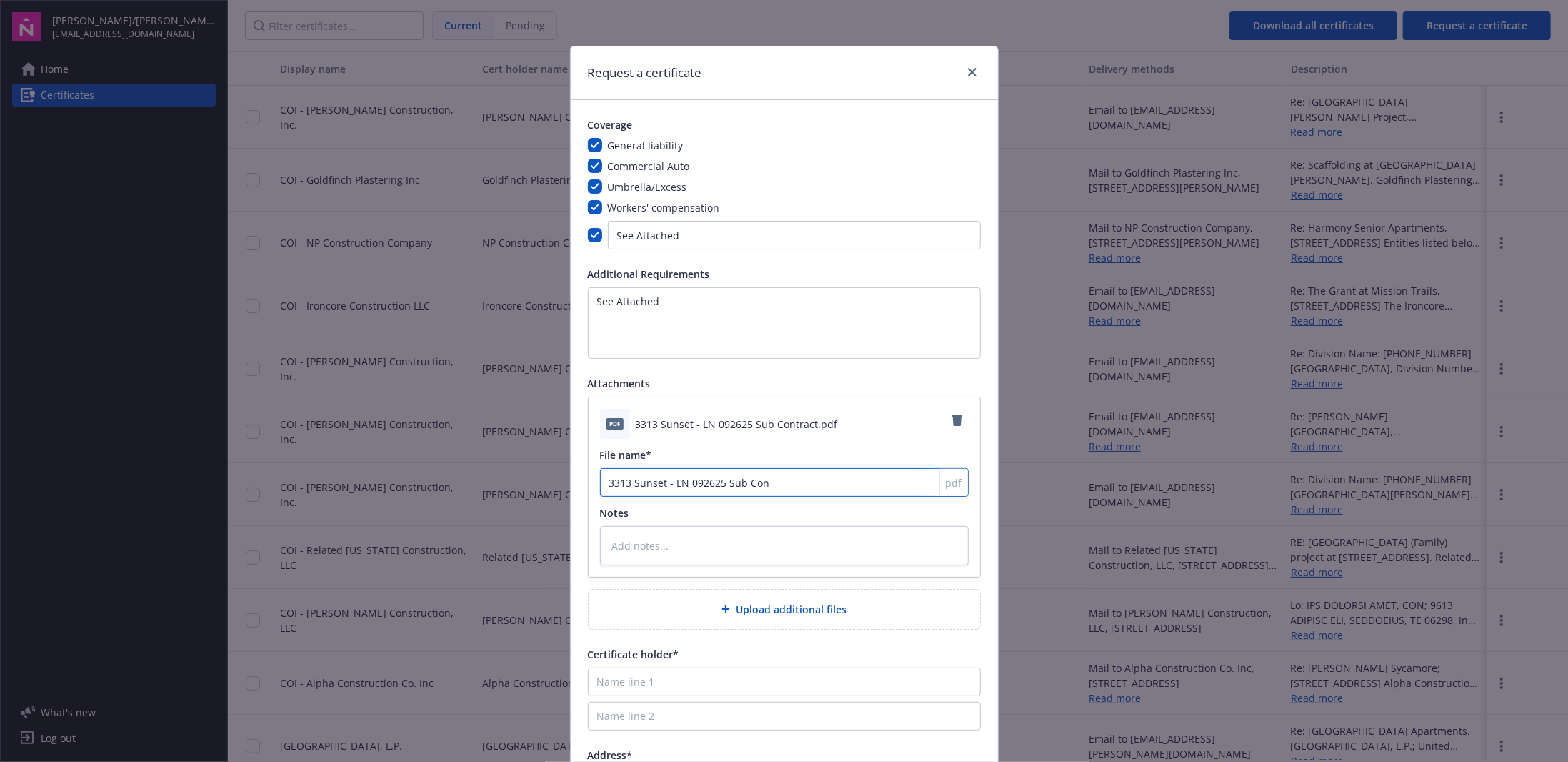
type input "3313 Sunset - LN 092625 Sub Cont"
type textarea "x"
type input "3313 Sunset - LN 092625 Sub Contr"
type textarea "x"
type input "3313 Sunset - LN 092625 Sub Contra"
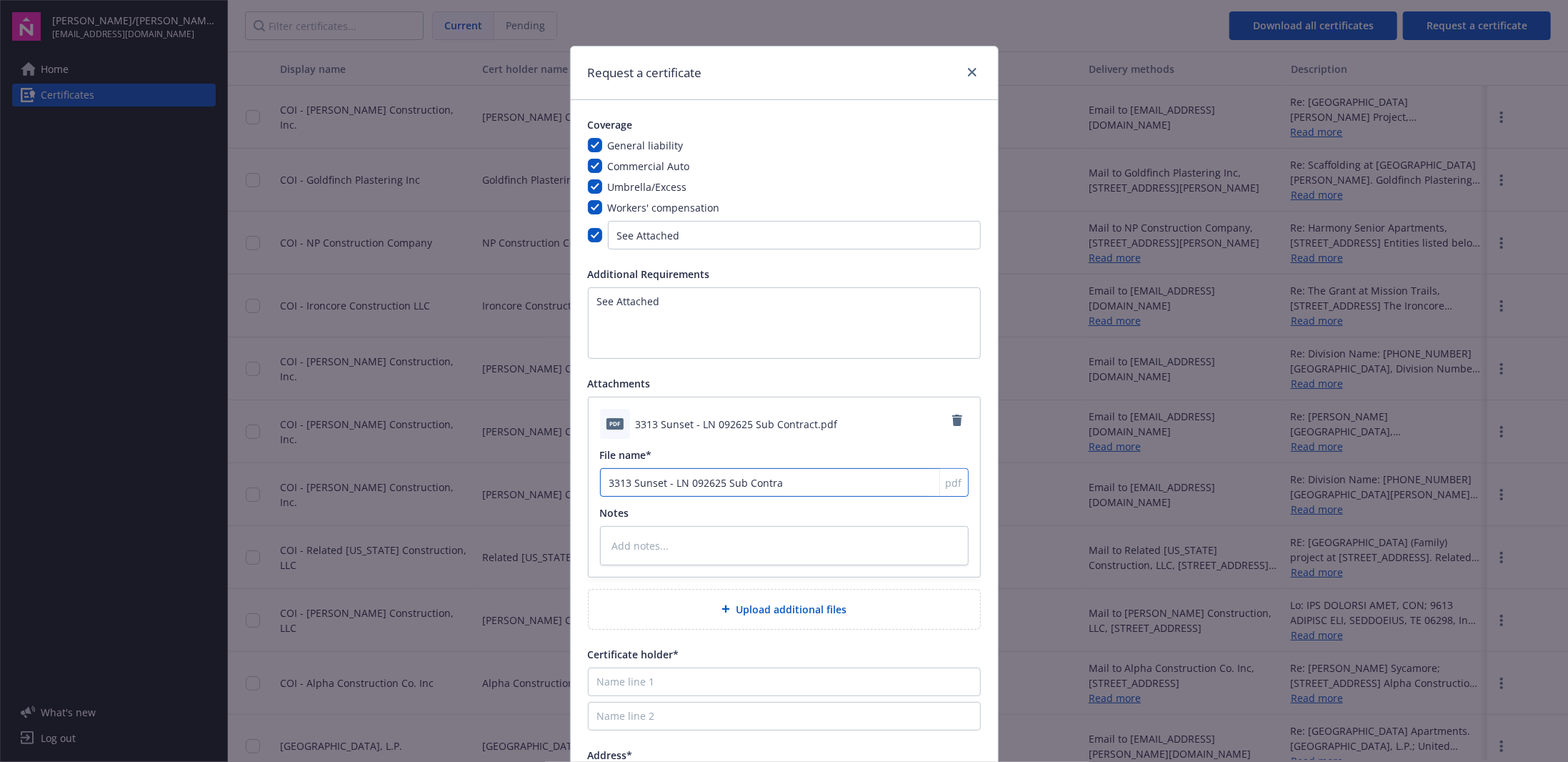
type textarea "x"
type input "3313 Sunset - LN 092625 Sub Contrac"
type textarea "x"
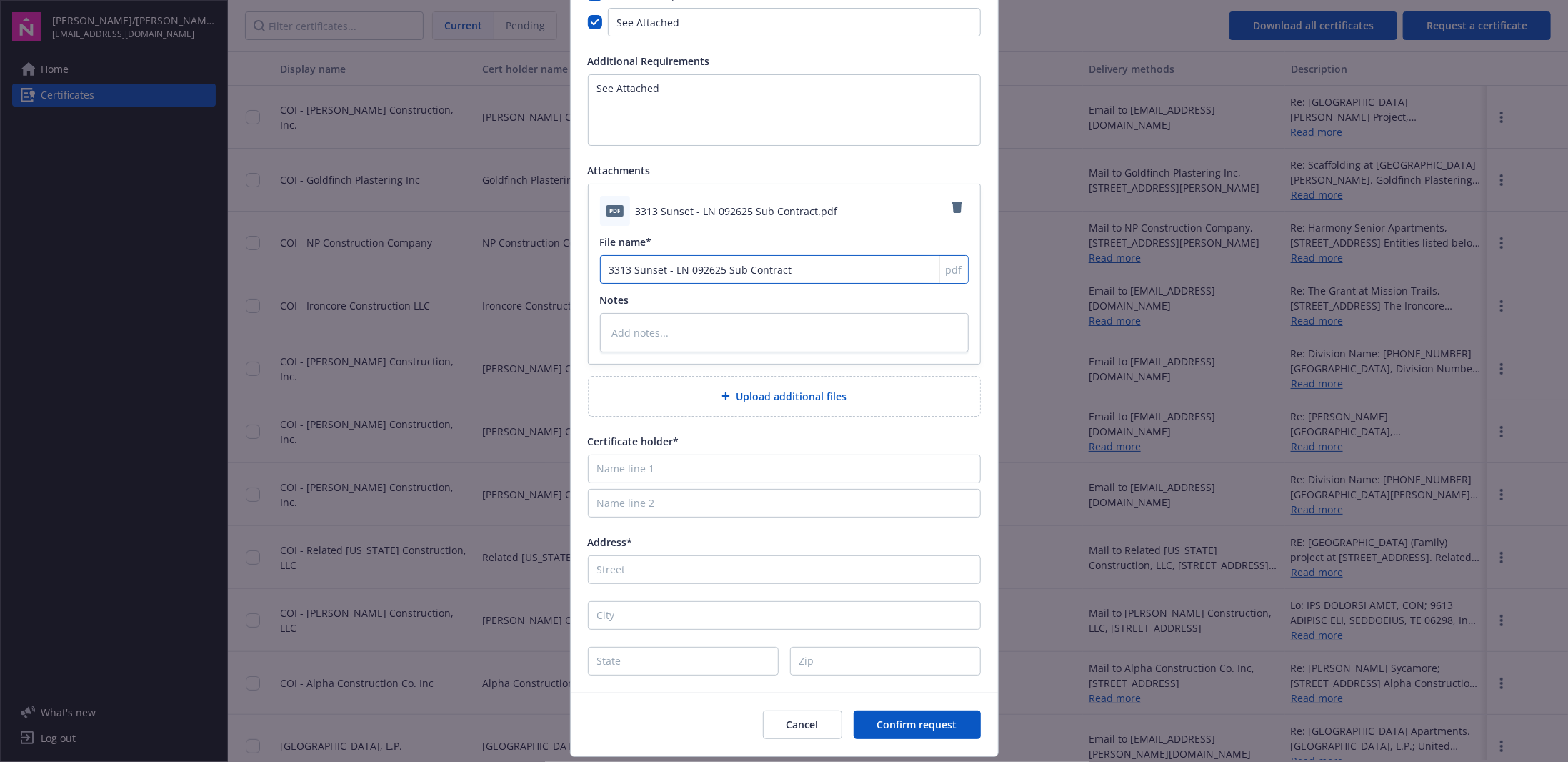
scroll to position [214, 0]
type input "3313 Sunset - LN 092625 Sub Contract"
click at [685, 465] on input "Name line 1" at bounding box center [785, 468] width 393 height 29
click at [681, 470] on input "Name line 1" at bounding box center [785, 468] width 393 height 29
paste input "[PERSON_NAME], Please use this email as your approval to proceed, we will get y…"
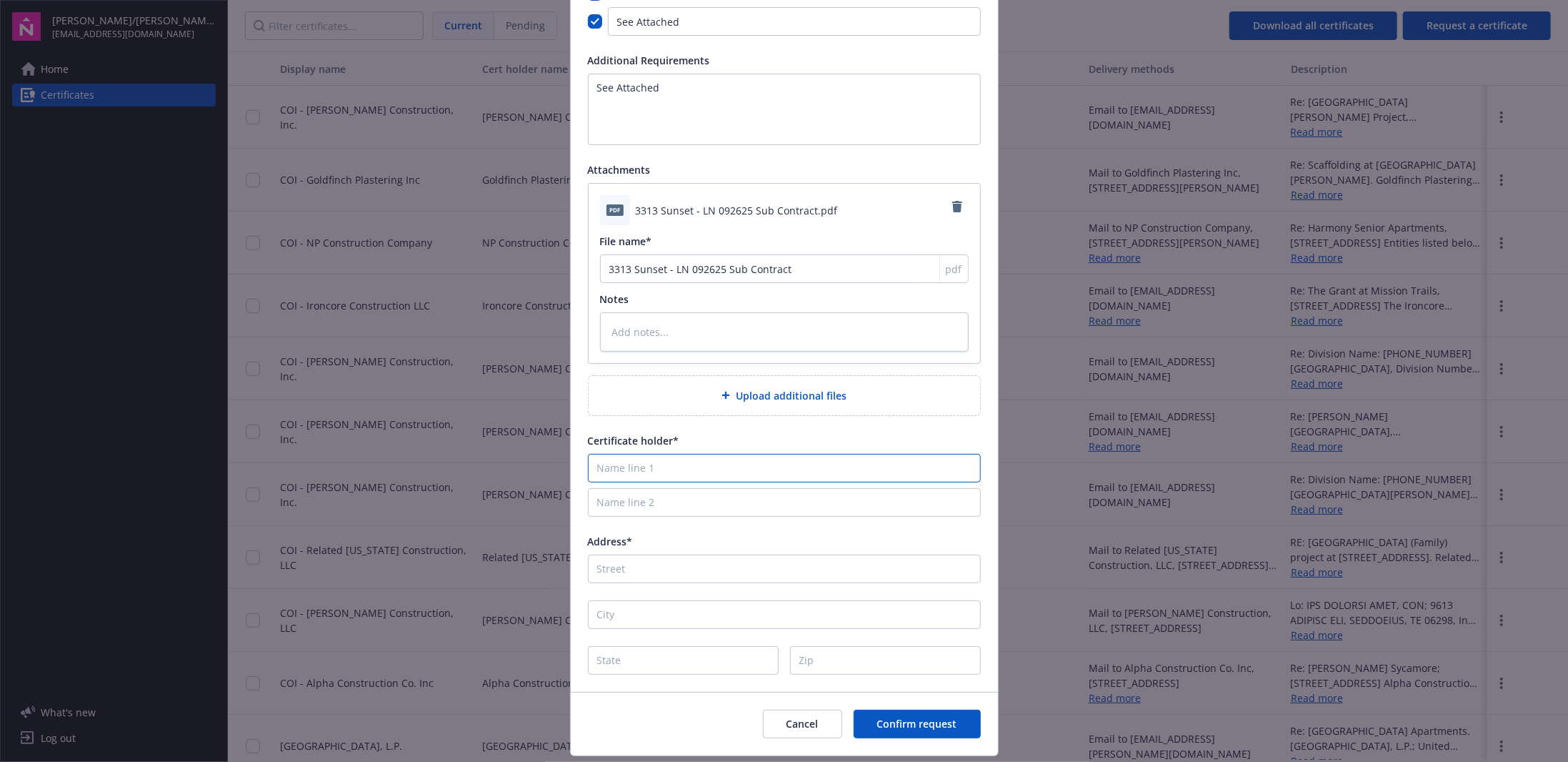
type input "[PERSON_NAME], Please use this email as your approval to proceed, we will get y…"
type textarea "x"
drag, startPoint x: 968, startPoint y: 462, endPoint x: 469, endPoint y: 485, distance: 499.5
click at [469, 485] on div "Request a certificate Coverage General liability Commercial Auto Umbrella/Exces…" at bounding box center [784, 381] width 1568 height 762
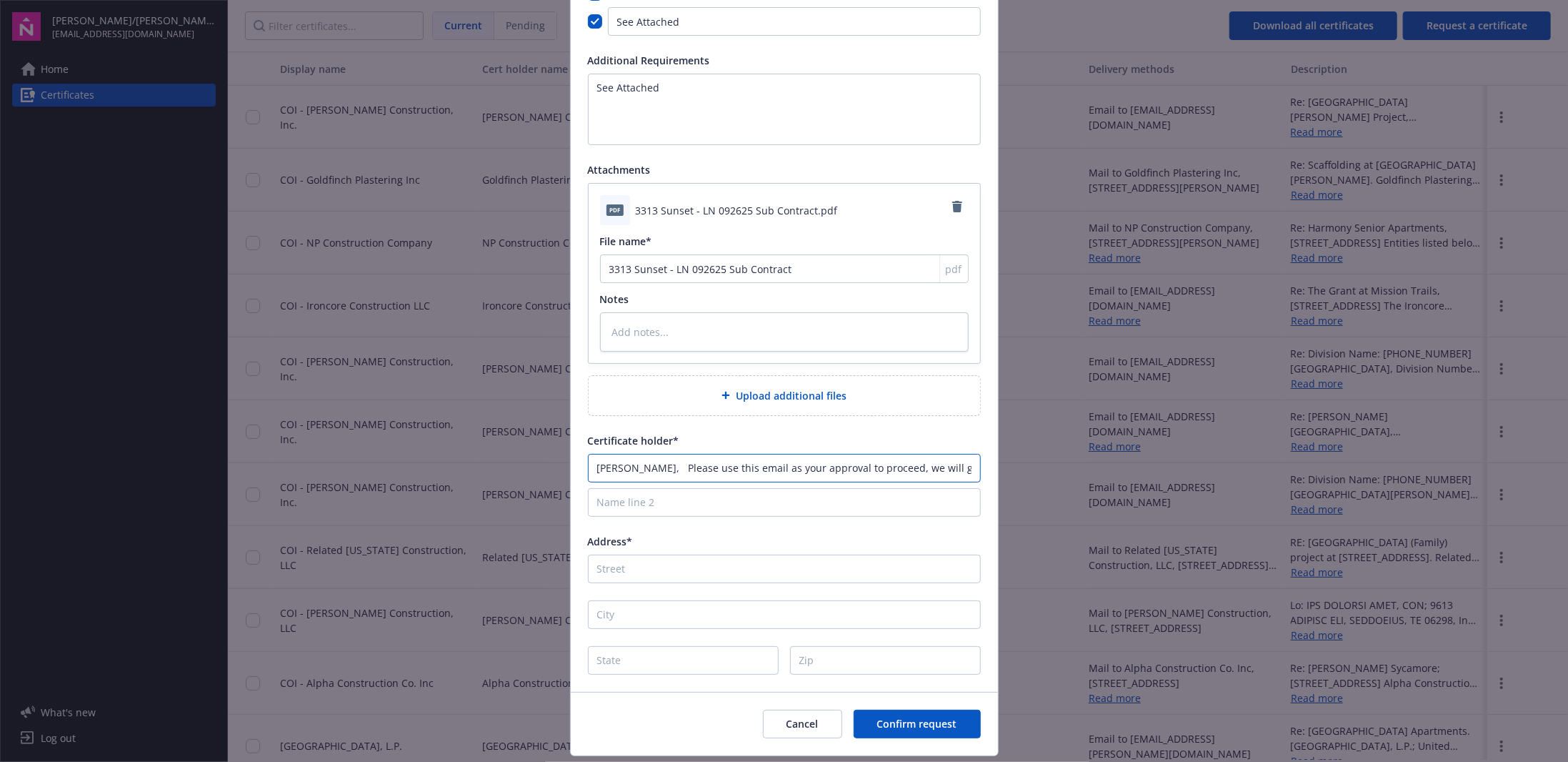
type textarea "x"
click at [676, 465] on input "Name line 1" at bounding box center [785, 468] width 393 height 29
click at [896, 442] on div "Certificate holder*" at bounding box center [785, 440] width 393 height 15
click at [674, 470] on input "Name line 1" at bounding box center [785, 468] width 393 height 29
type input "I"
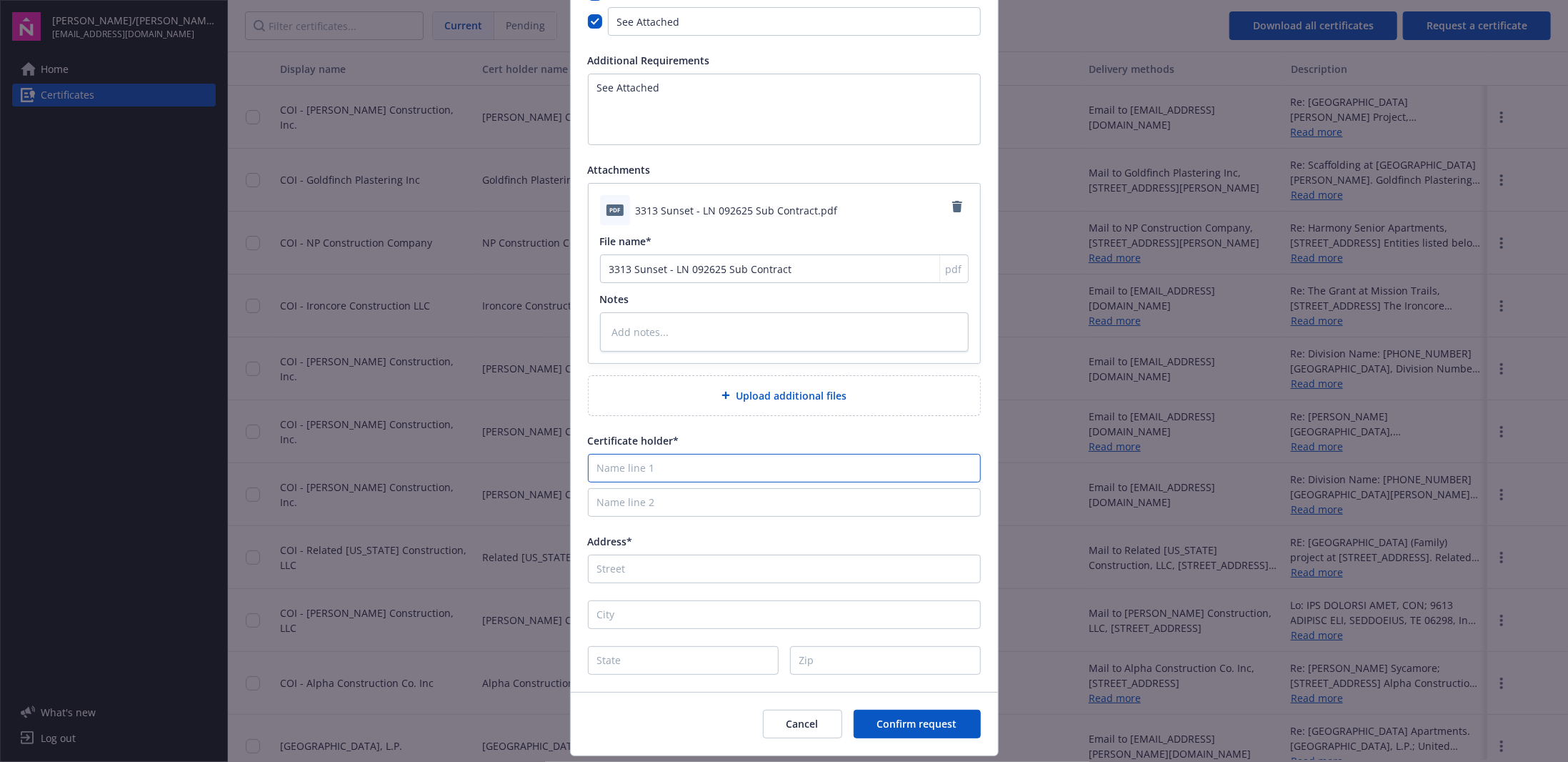
type textarea "x"
type input "In"
type textarea "x"
type input "Int"
type textarea "x"
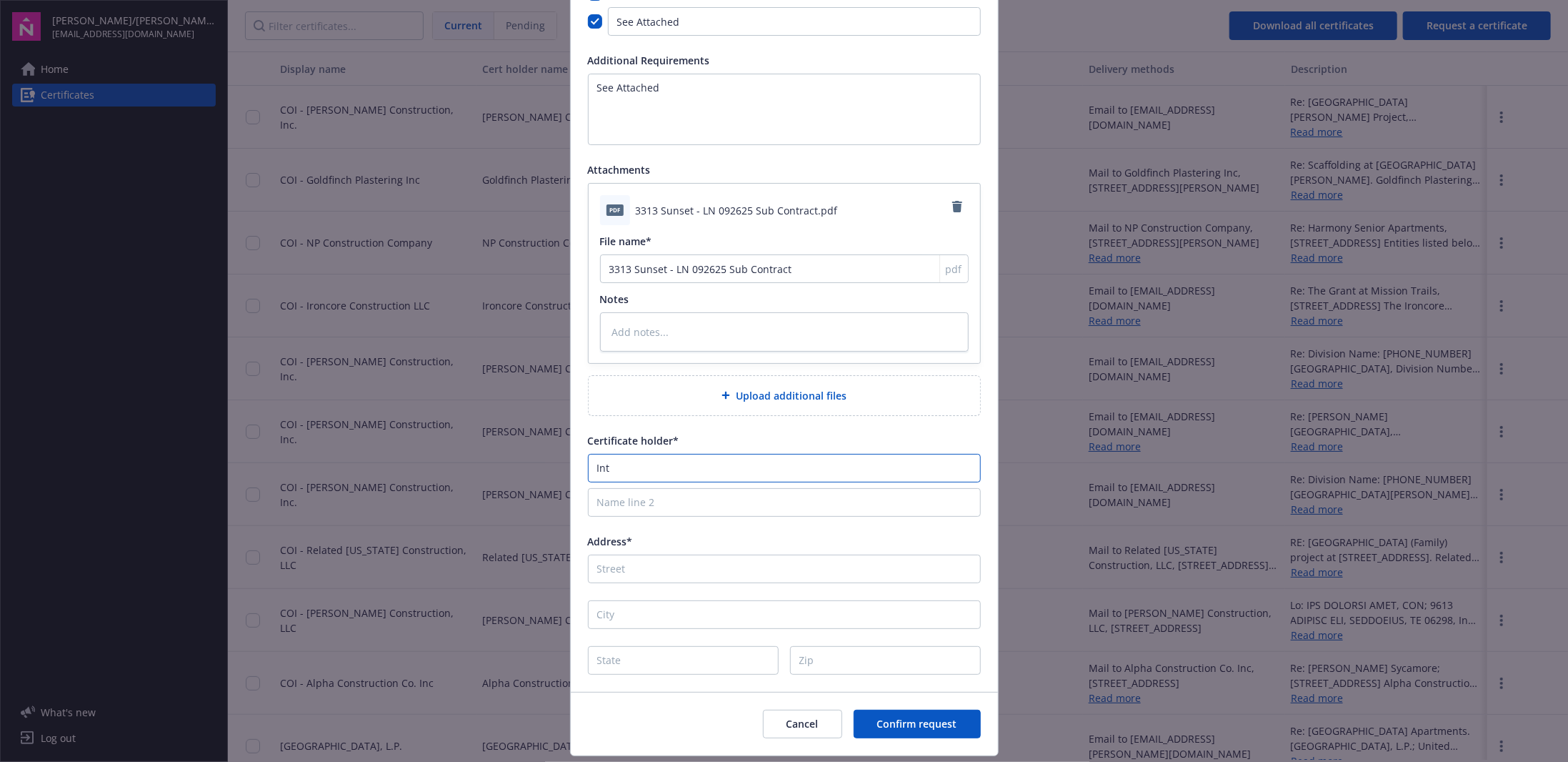
type input "Inte"
type textarea "x"
type input "Integ"
type textarea "x"
type input "Integr"
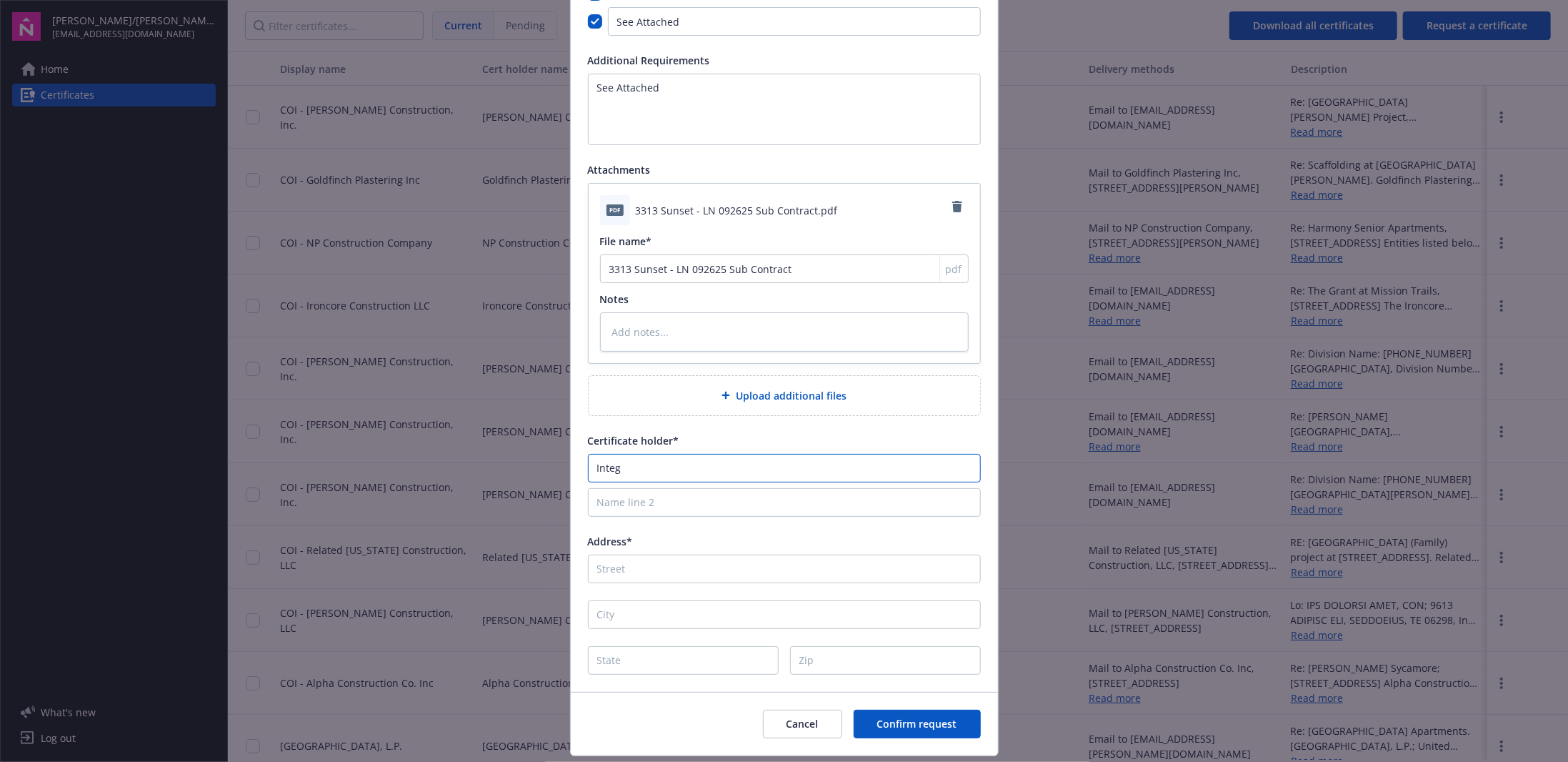
type textarea "x"
type input "Integra"
type textarea "x"
type input "Integrar"
type textarea "x"
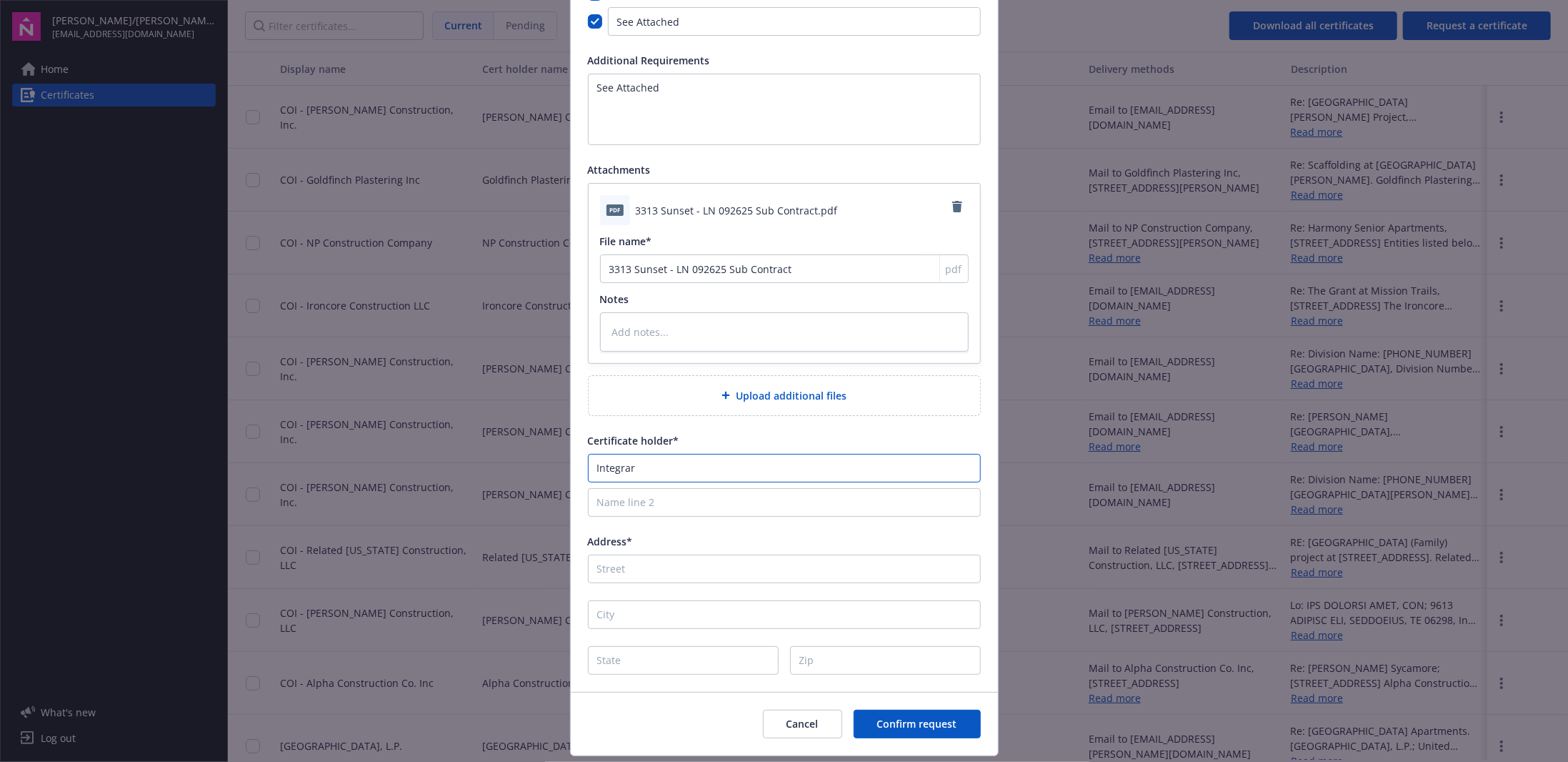
type input "Integrare"
type textarea "x"
type input "Integrare"
type textarea "x"
type input "Integrare G"
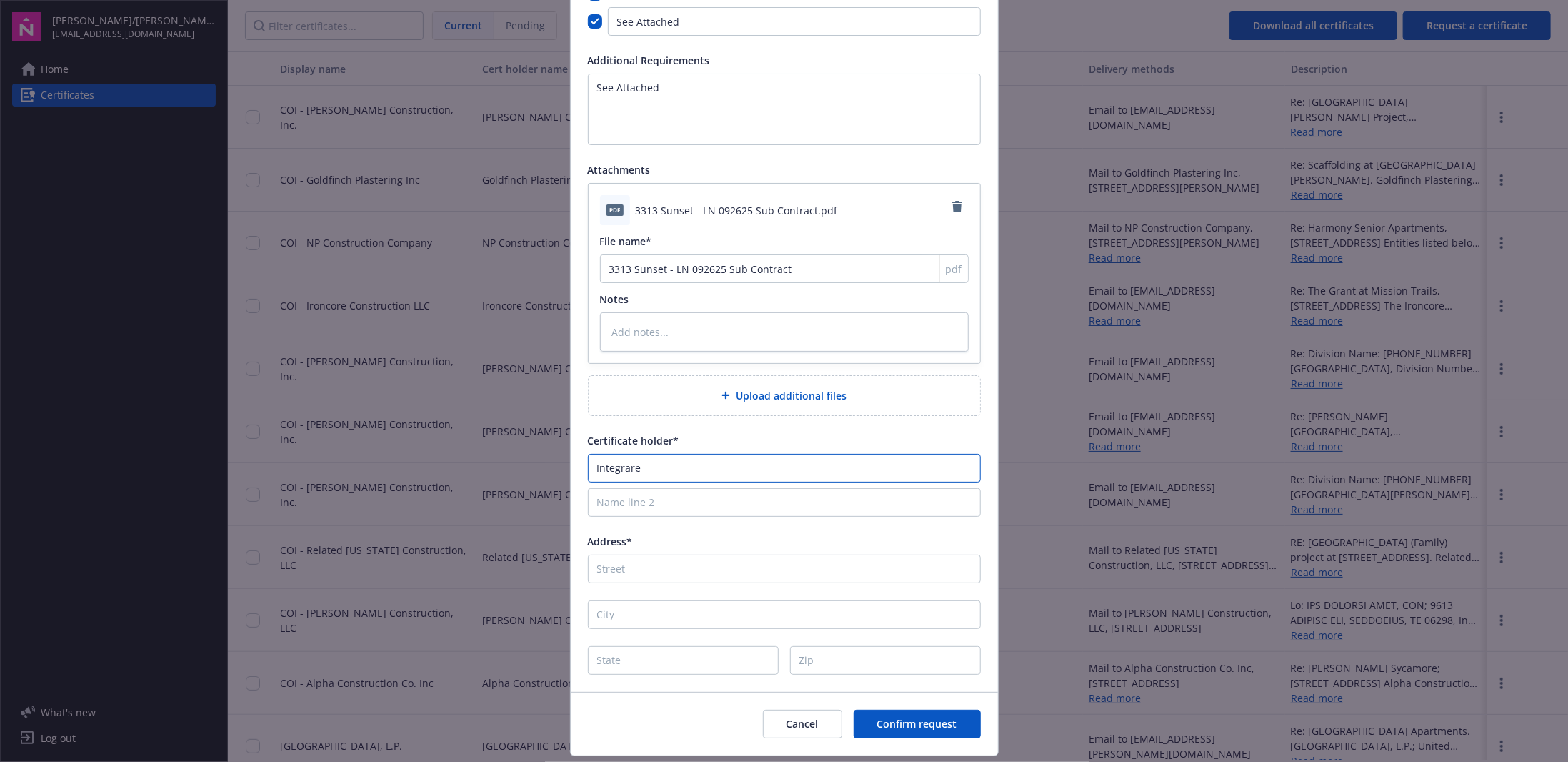
type textarea "x"
type input "Integrare Grt"
type textarea "x"
type input "Integrare Grto"
type textarea "x"
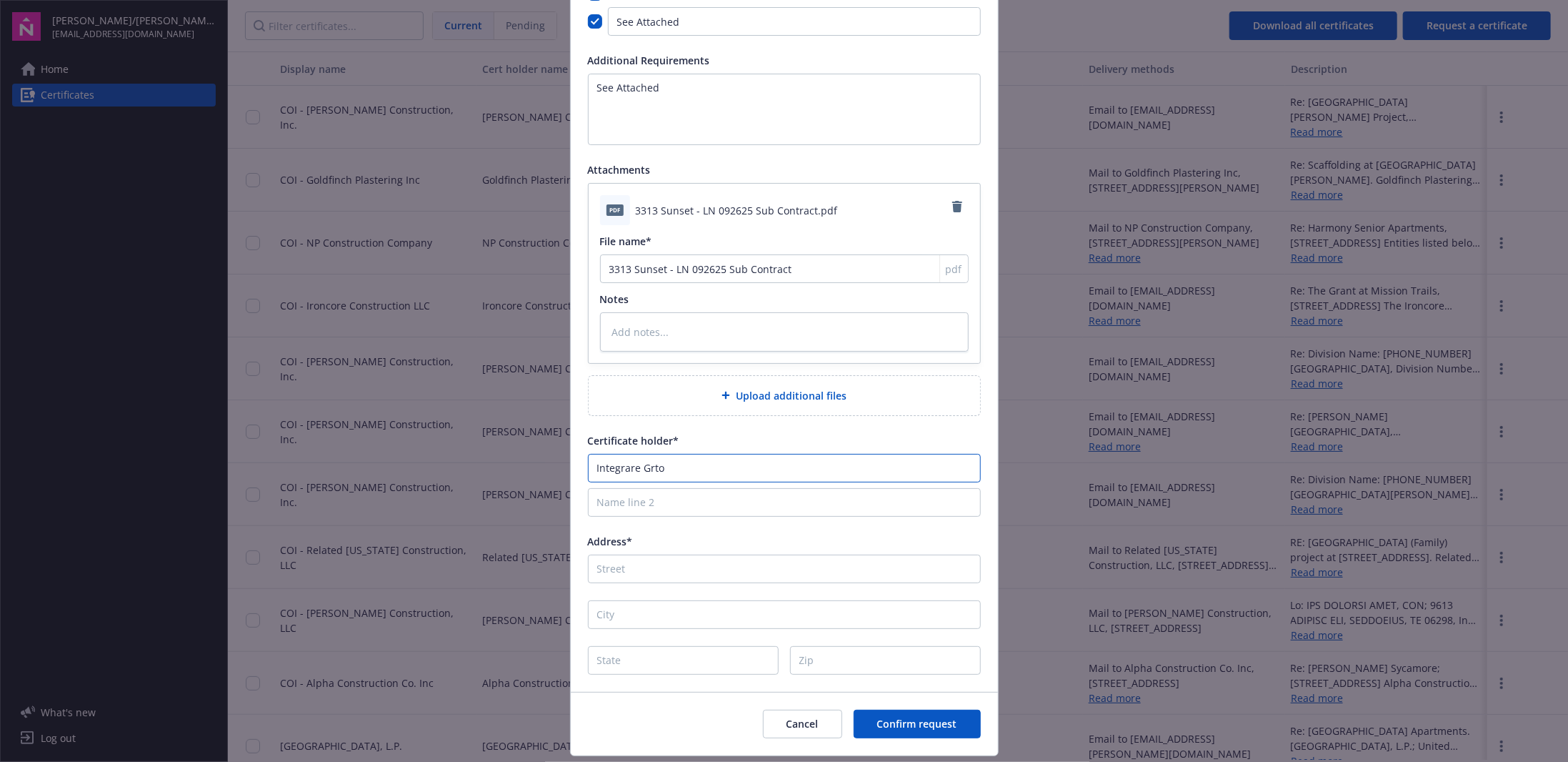
type input "Integrare Grtou"
type textarea "x"
type input "Integrare Grtoup"
type textarea "x"
type input "Integrare Grtou"
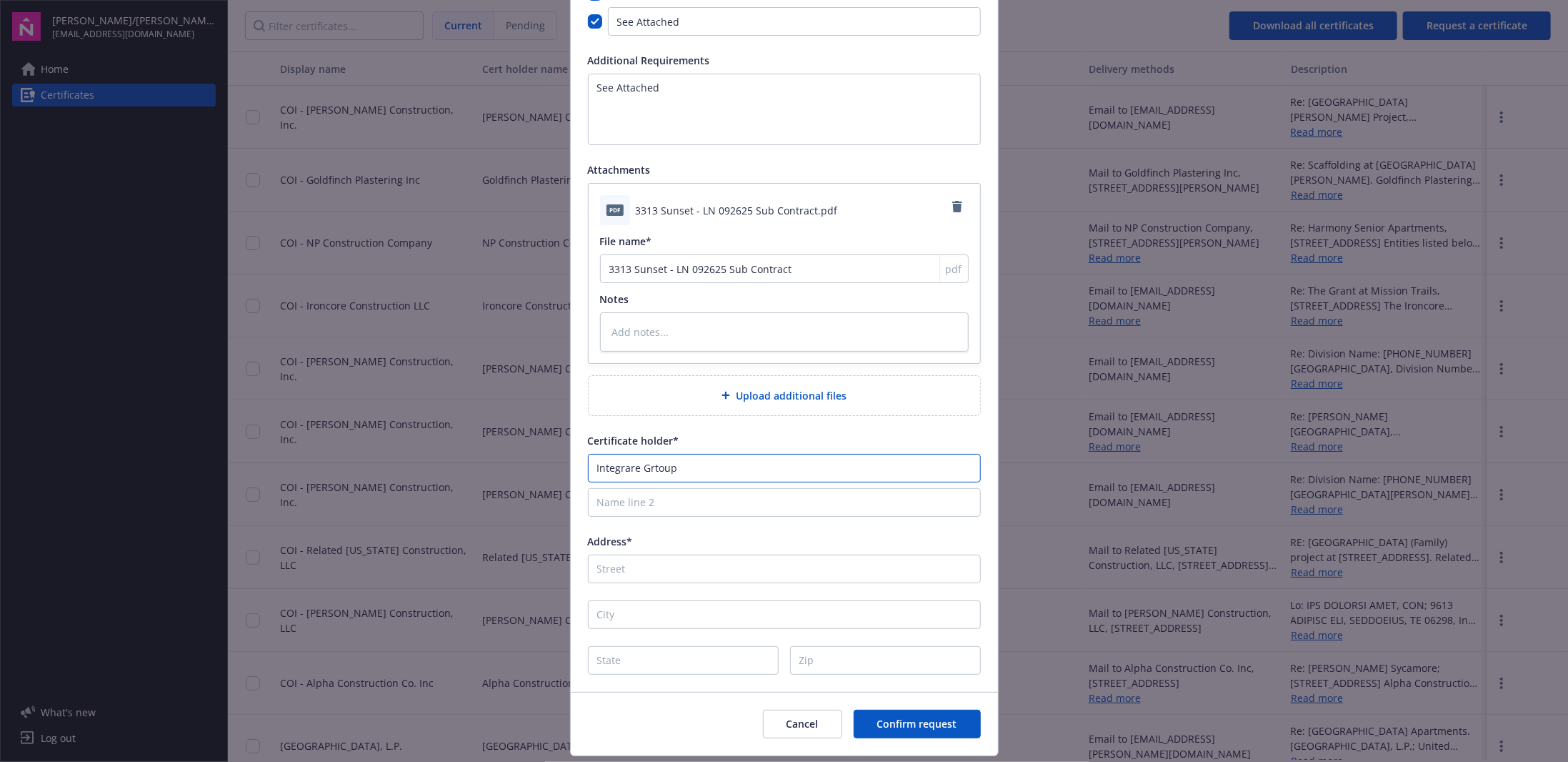
type textarea "x"
type input "Integrare Grto"
type textarea "x"
type input "Integrare Grt"
type textarea "x"
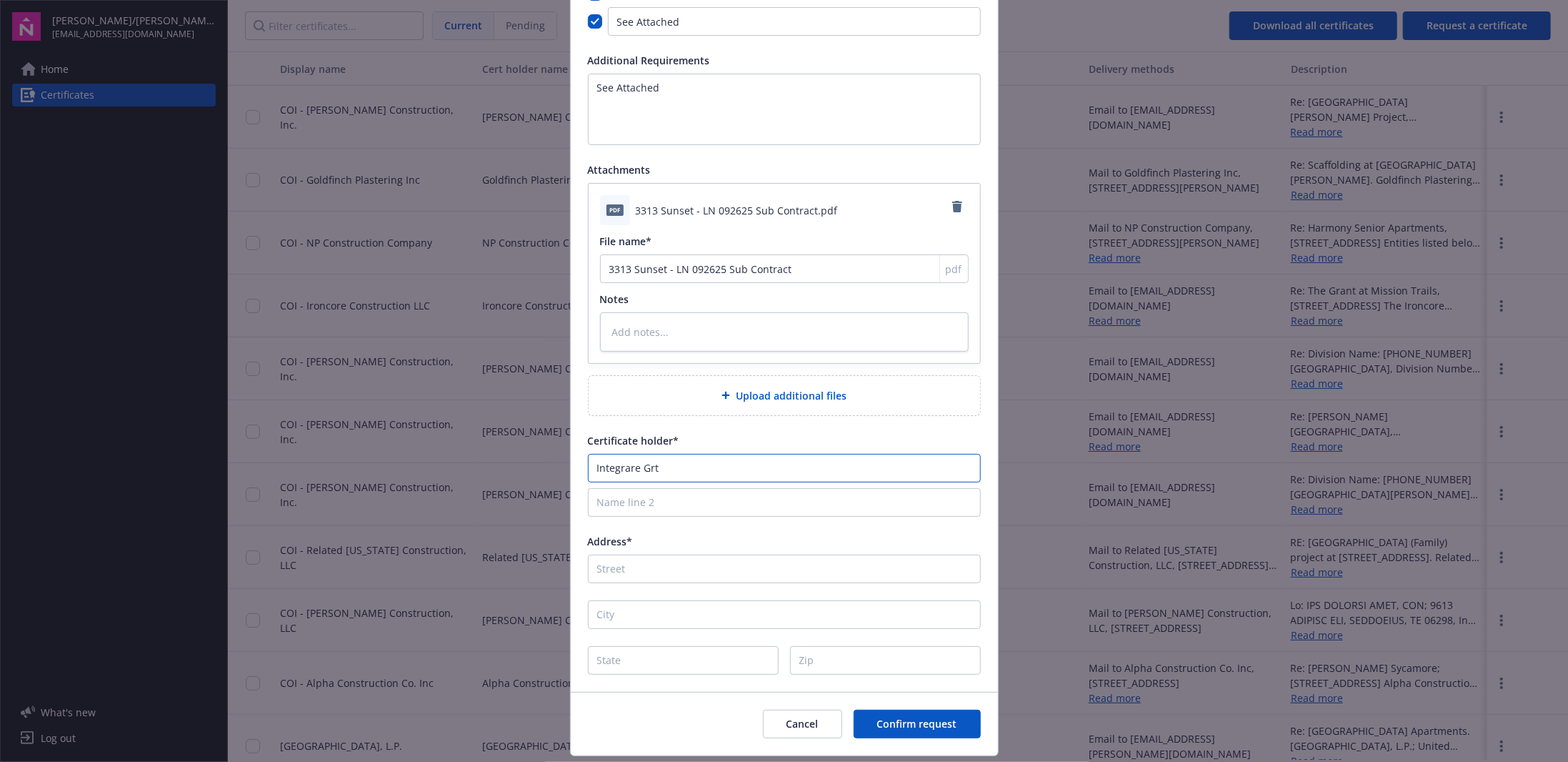
type input "Integrare Gr"
type textarea "x"
type input "Integrare Gro"
type textarea "x"
type input "Integrare Grou"
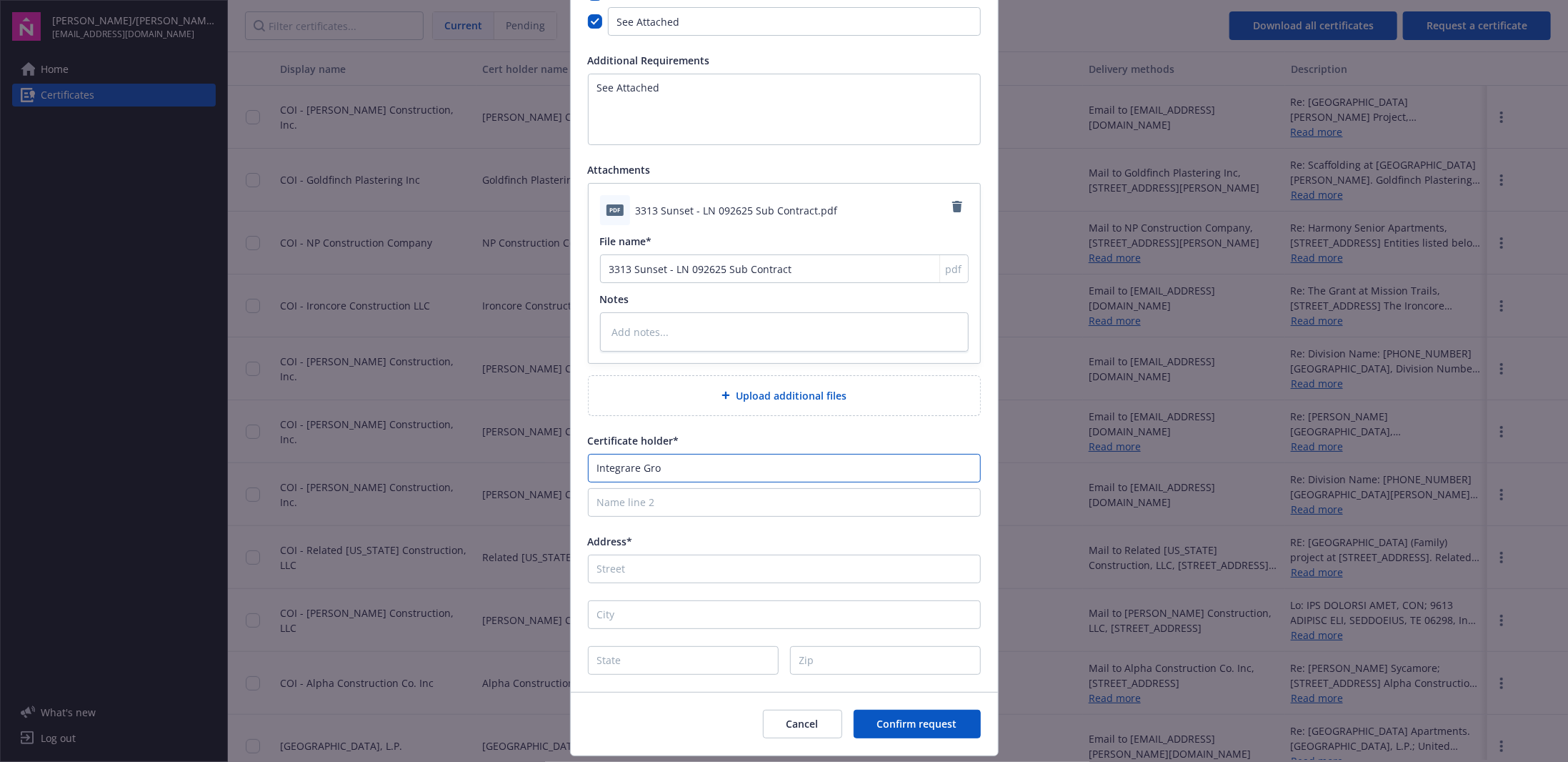
type textarea "x"
type input "Integrare Group"
type textarea "x"
type input "Integrare Group"
type textarea "x"
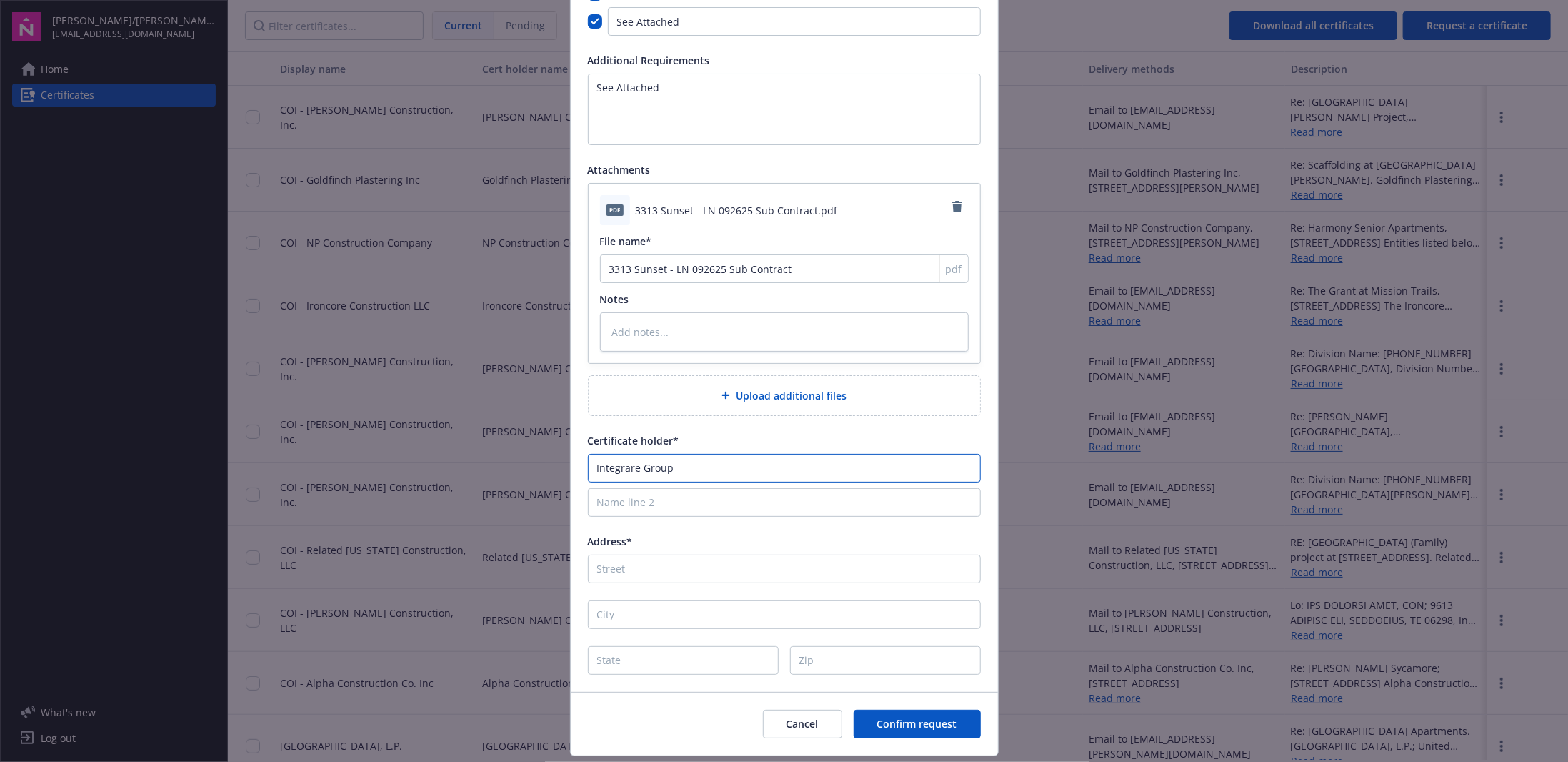
type input "Integrare Group L"
type textarea "x"
type input "Integrare Group LL"
type textarea "x"
type input "Integrare Group LLC"
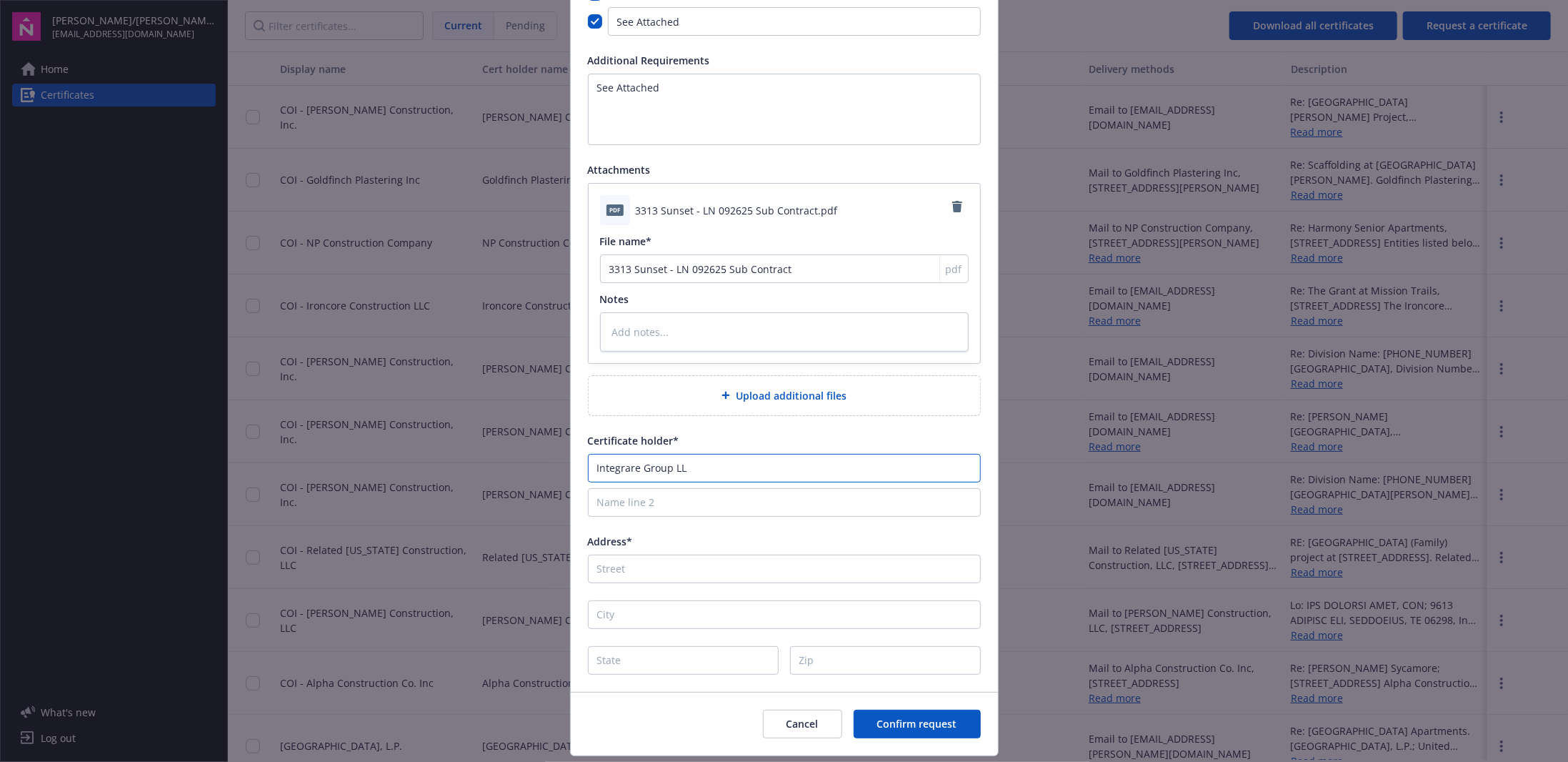
type textarea "x"
type input "Integrare Group LLC"
click at [640, 534] on div "Address*" at bounding box center [785, 542] width 393 height 15
click at [653, 571] on input "Address*" at bounding box center [785, 568] width 393 height 29
type input "1"
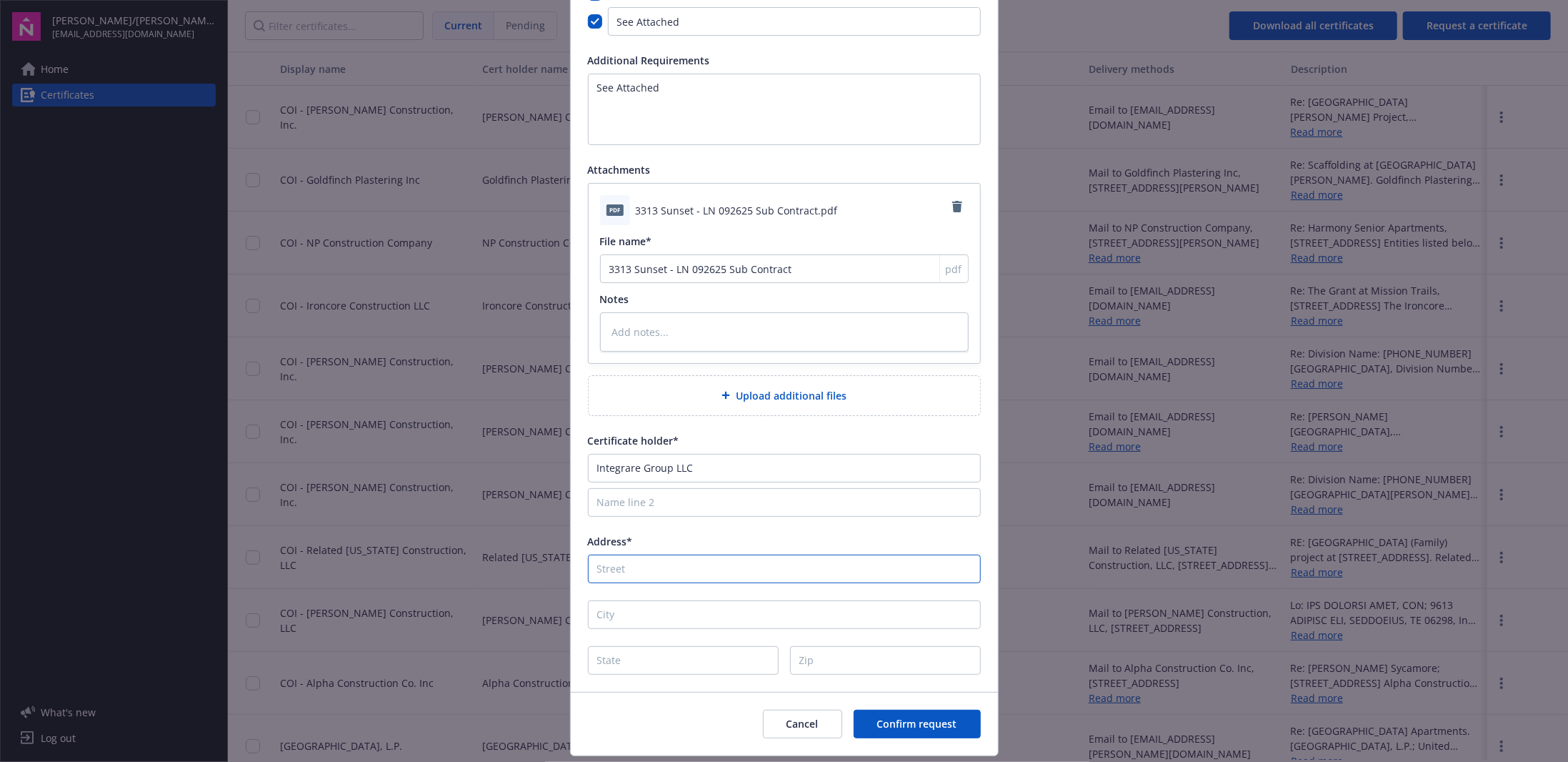
type textarea "x"
type input "10"
type textarea "x"
type input "103"
type textarea "x"
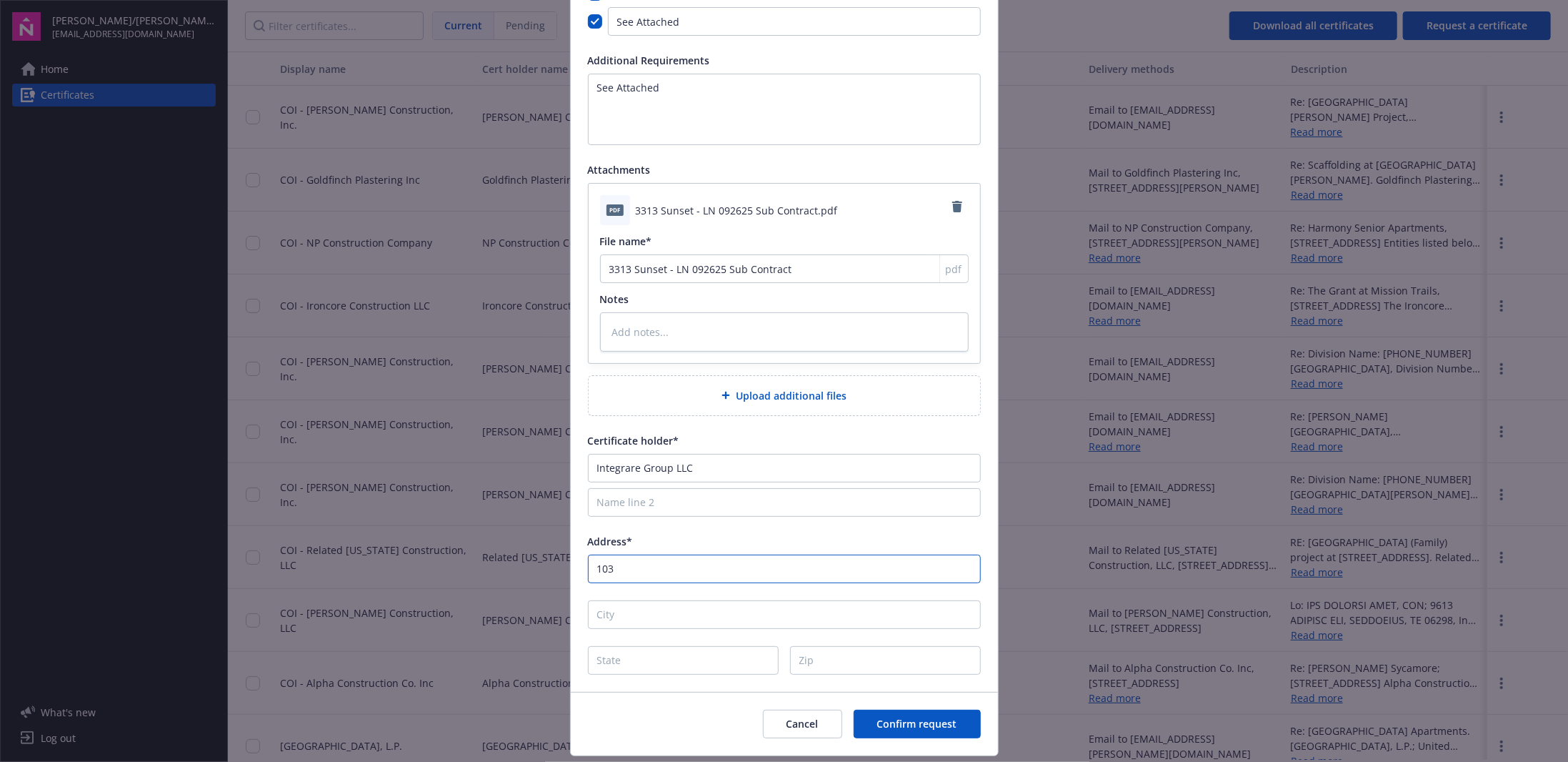
type input "1031"
type textarea "x"
type input "103174"
type textarea "x"
type input "10317"
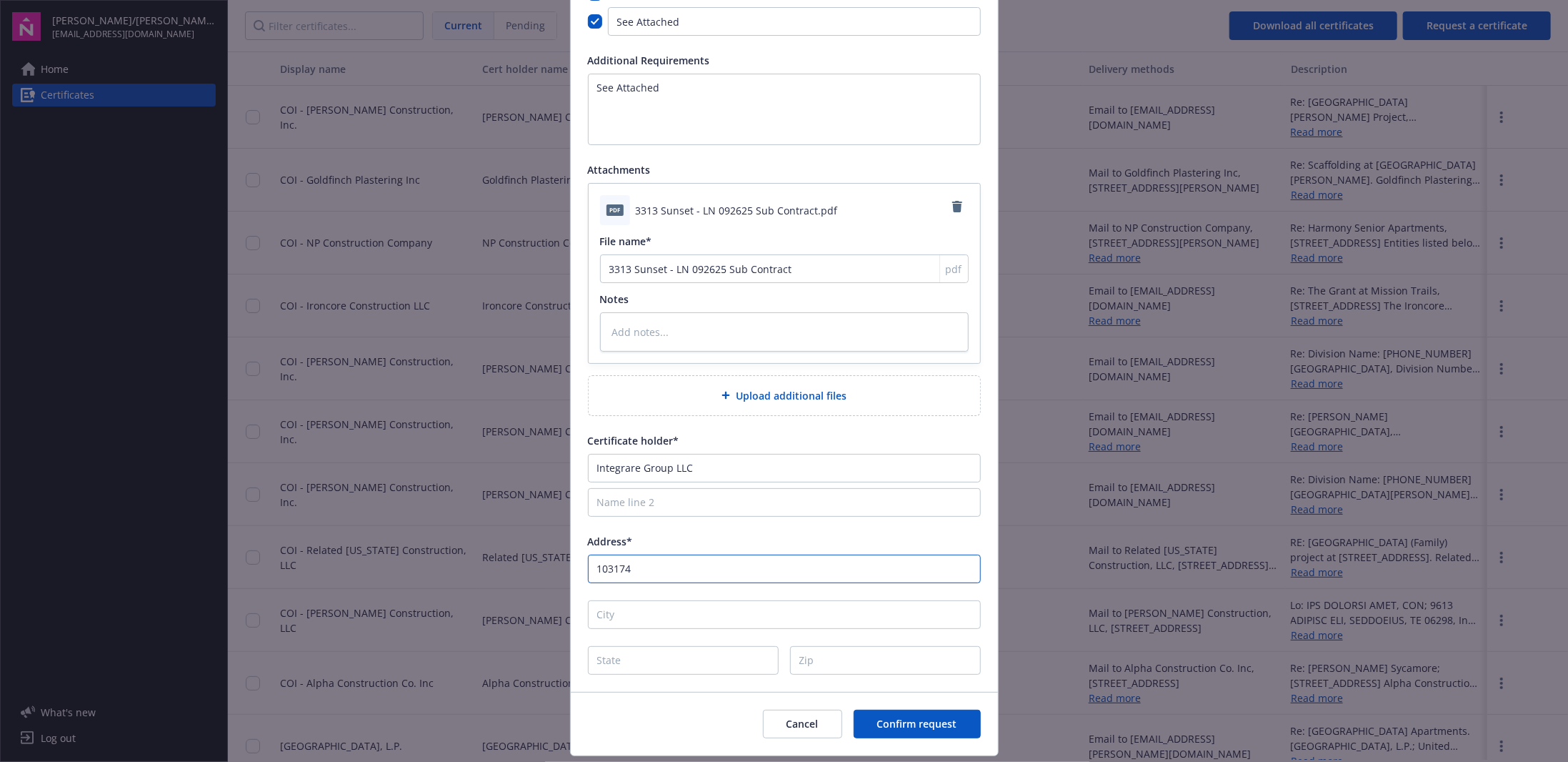
type textarea "x"
type input "10317"
type textarea "x"
type input "10317 W"
type textarea "x"
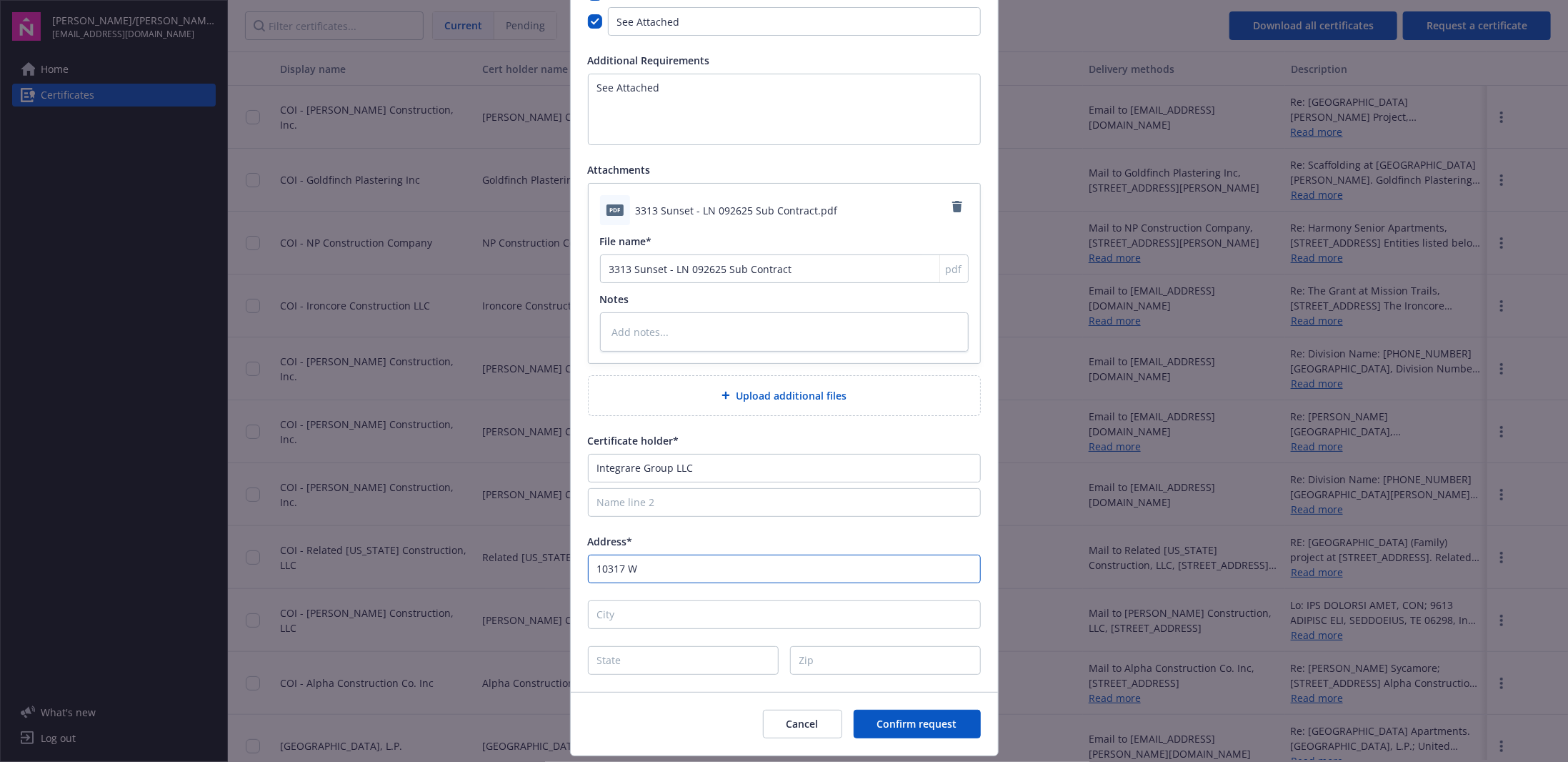
type input "10317 Wa"
type textarea "x"
type input "10317 Was"
type textarea "x"
type input "10317 Wash"
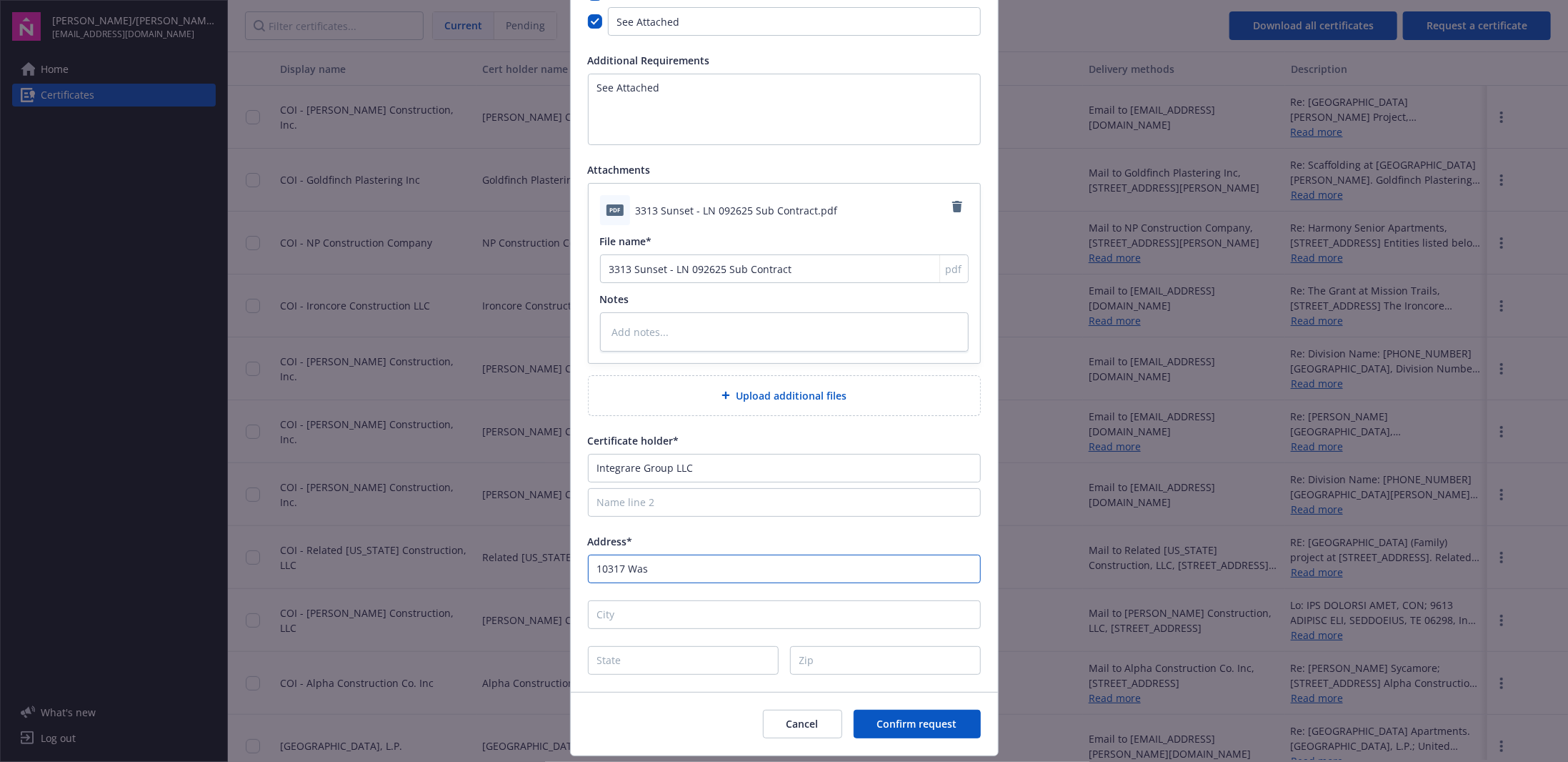
type textarea "x"
type input "10317 Washi"
type textarea "x"
type input "10317 Washin"
type textarea "x"
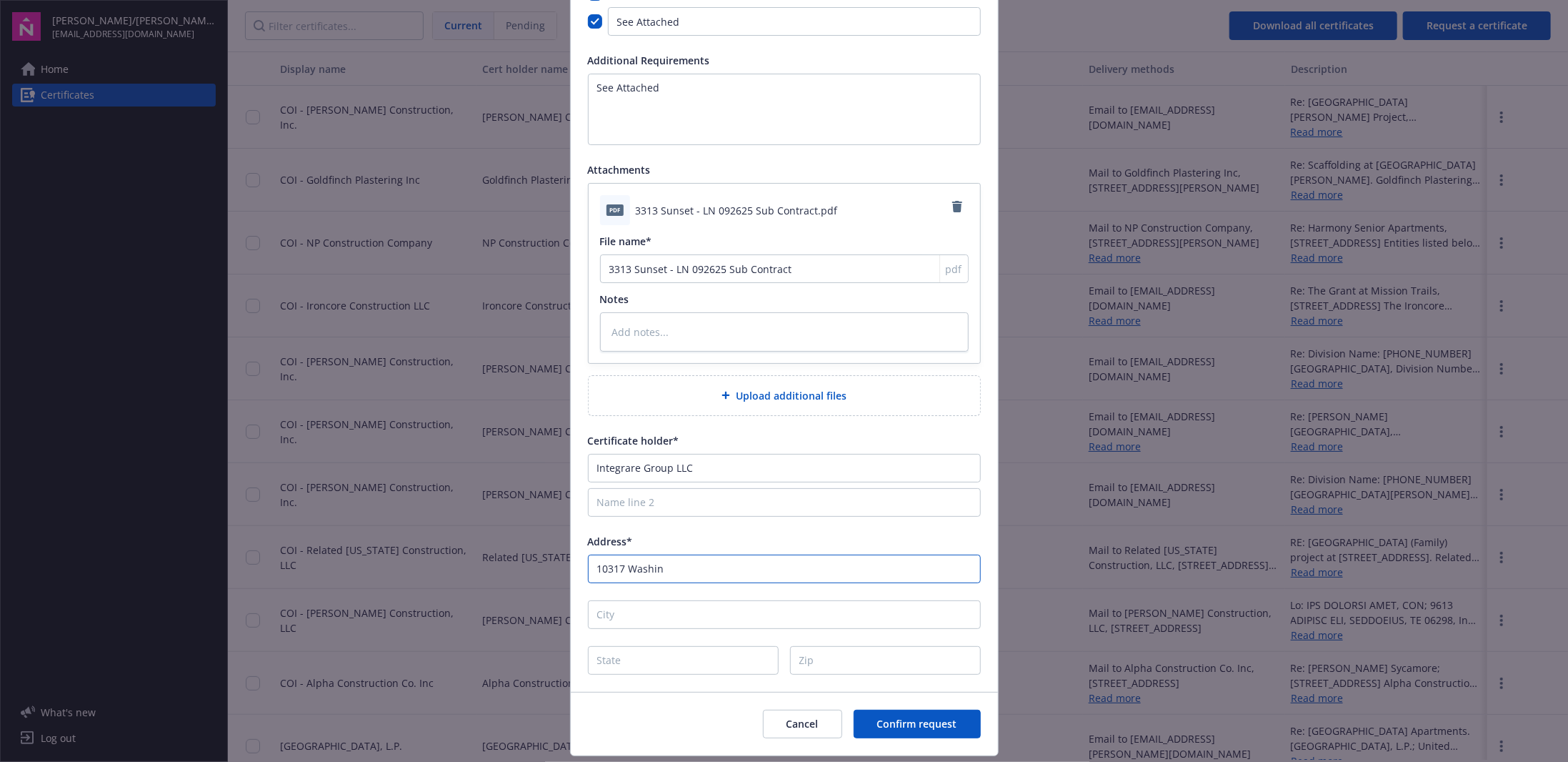
type input "10317 Washing"
type textarea "x"
type input "10317 Washingt"
type textarea "x"
type input "10317 Washingto"
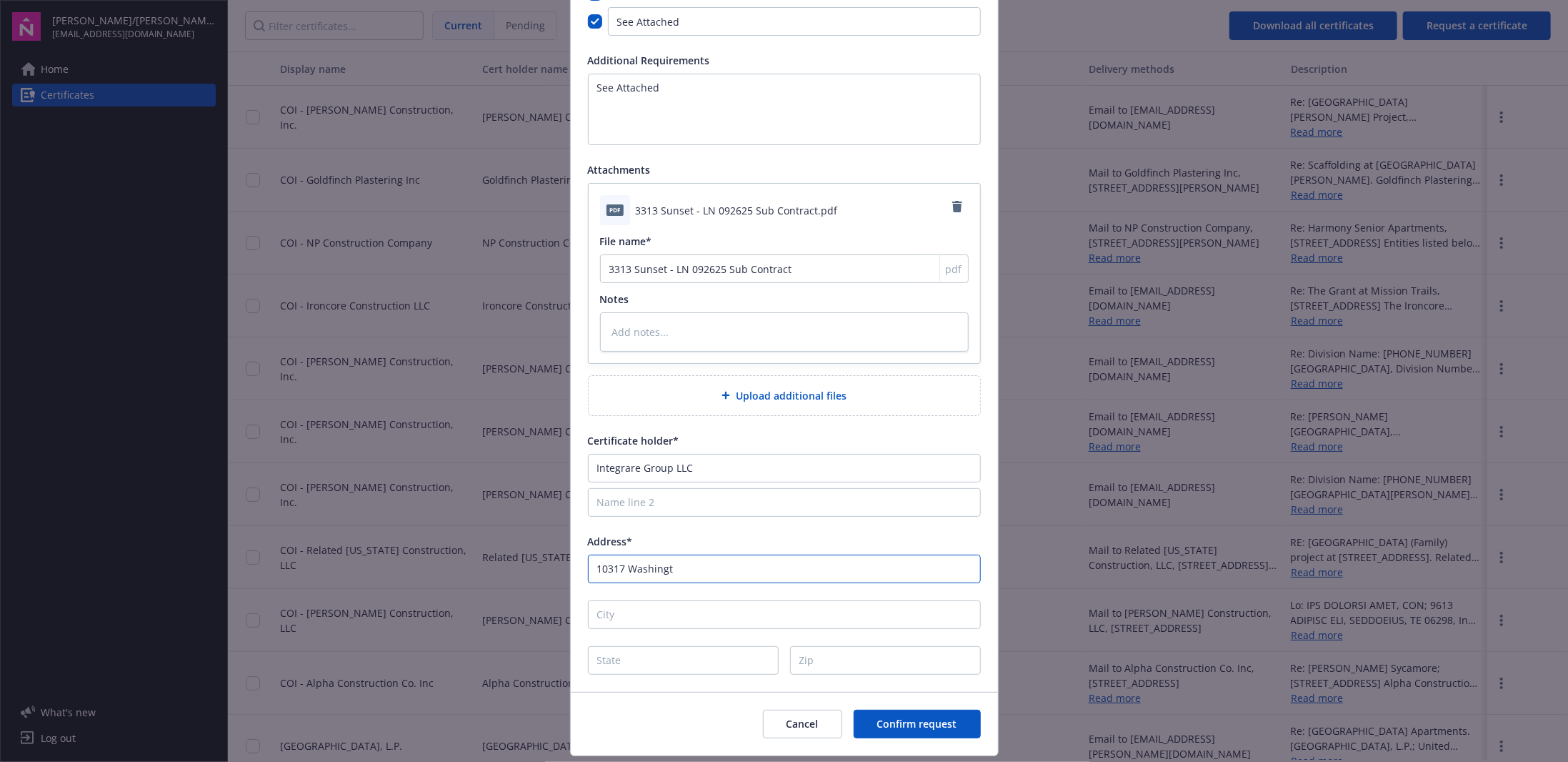
type textarea "x"
type input "10317 [US_STATE]"
type textarea "x"
type input "10317 [US_STATE]"
type textarea "x"
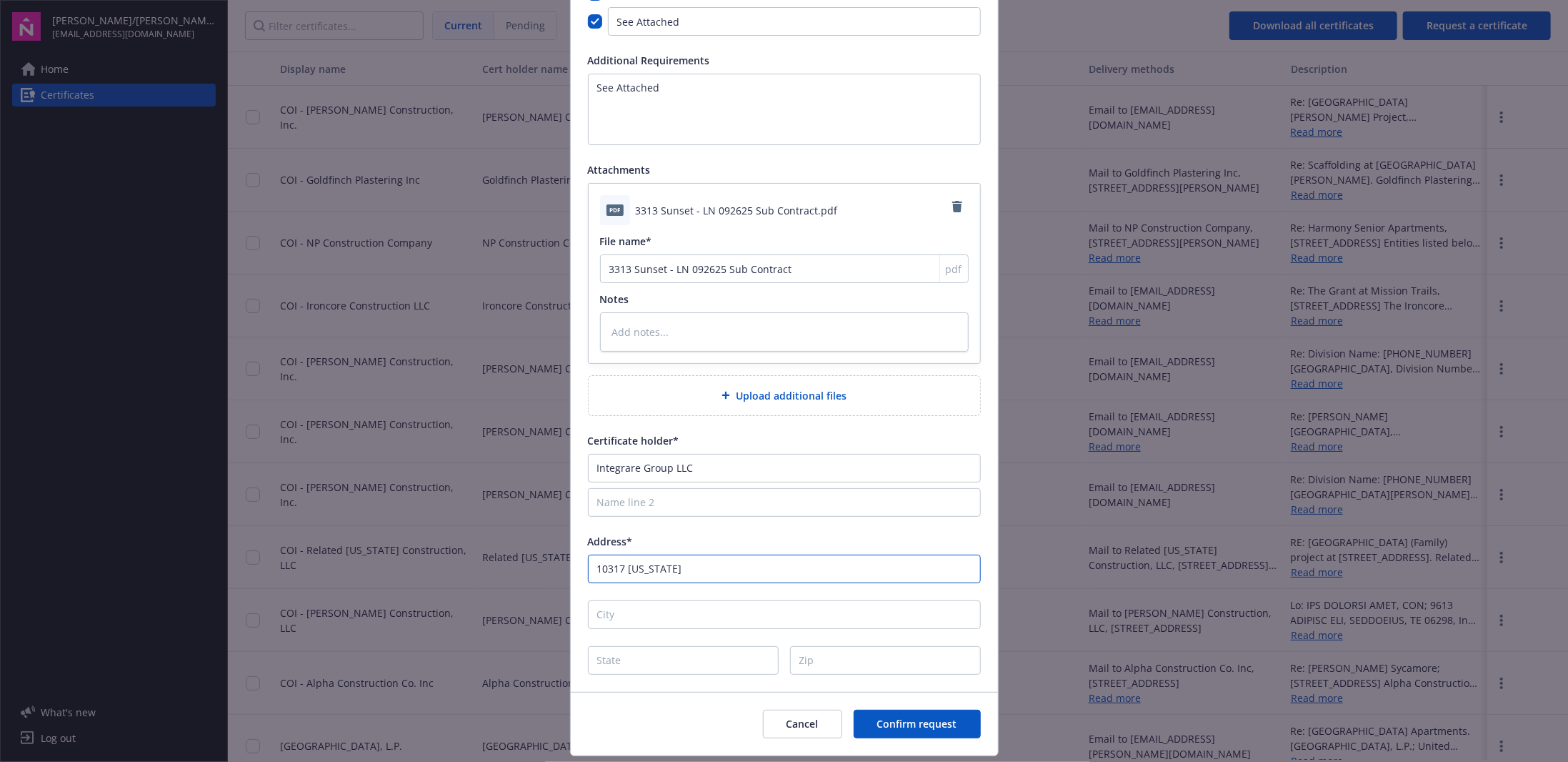
type input "10317 [US_STATE][GEOGRAPHIC_DATA]"
type textarea "x"
click at [671, 608] on input "City" at bounding box center [785, 614] width 393 height 29
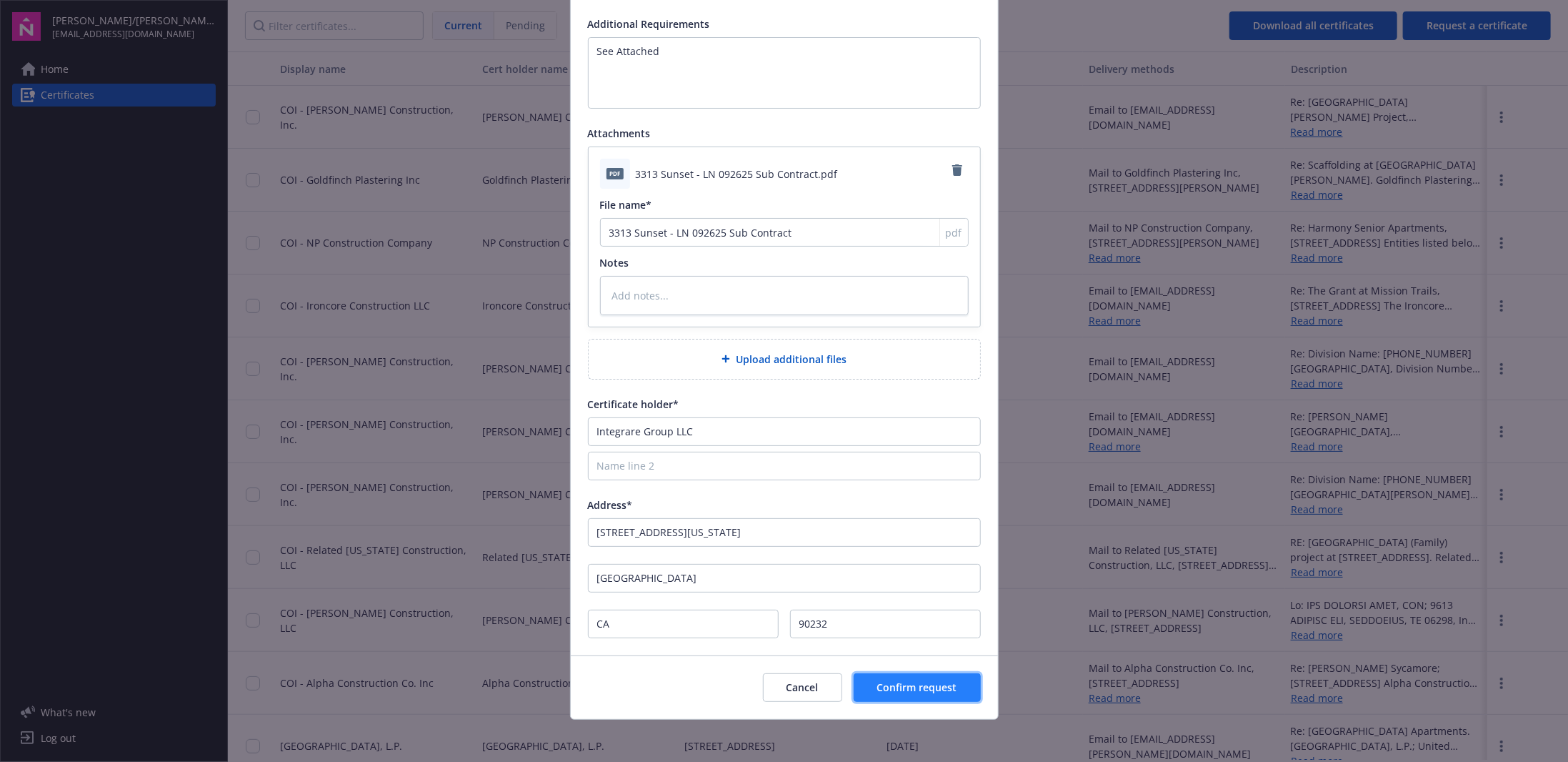
click at [918, 685] on span "Confirm request" at bounding box center [917, 687] width 80 height 14
